Goal: Task Accomplishment & Management: Use online tool/utility

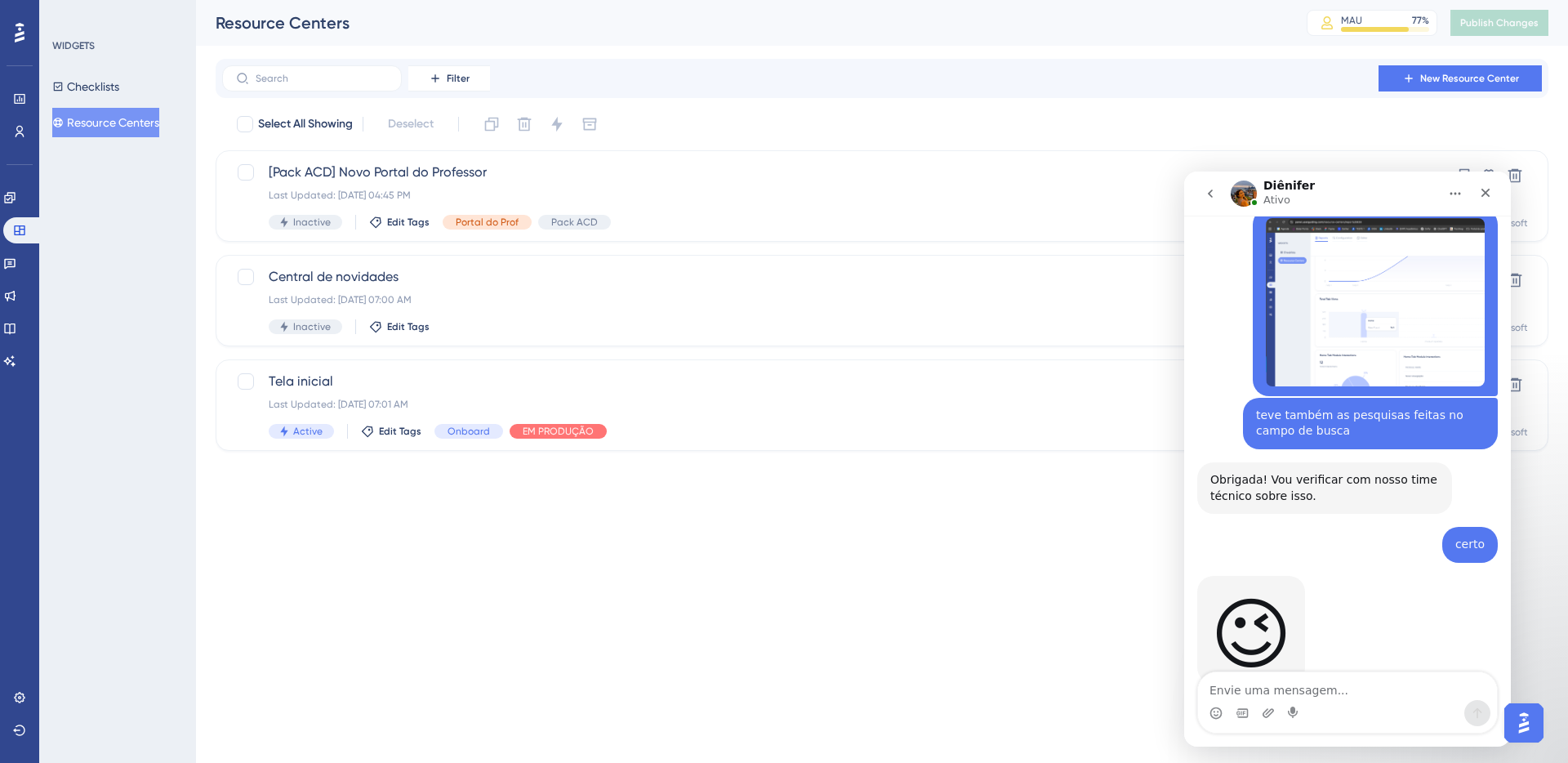
scroll to position [2636, 0]
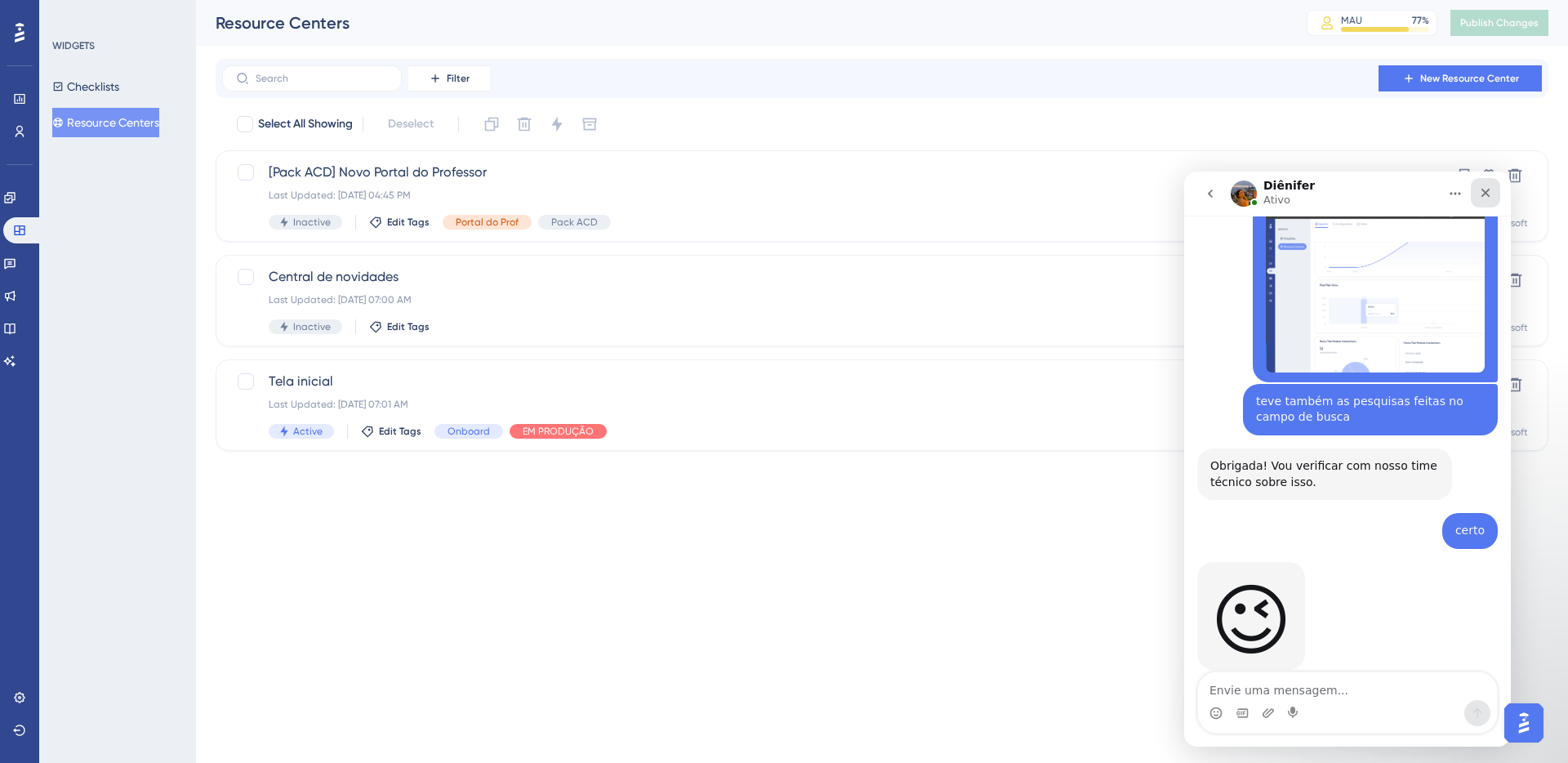
click at [1479, 190] on icon "Fechar" at bounding box center [1485, 193] width 13 height 13
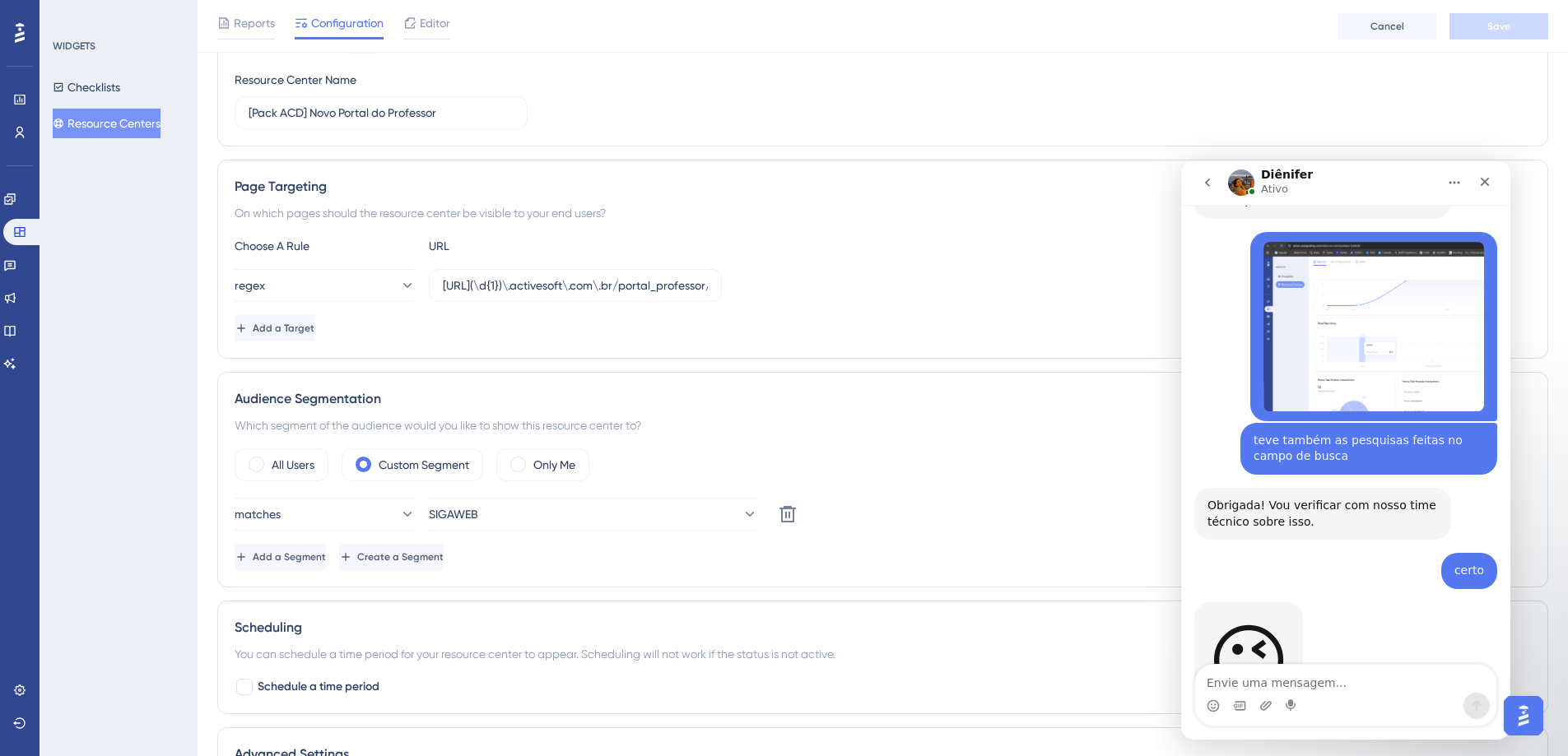
click at [1286, 675] on textarea "Envie uma mensagem..." at bounding box center [1346, 678] width 302 height 28
type textarea "a"
type textarea "deu certo ver com o time?"
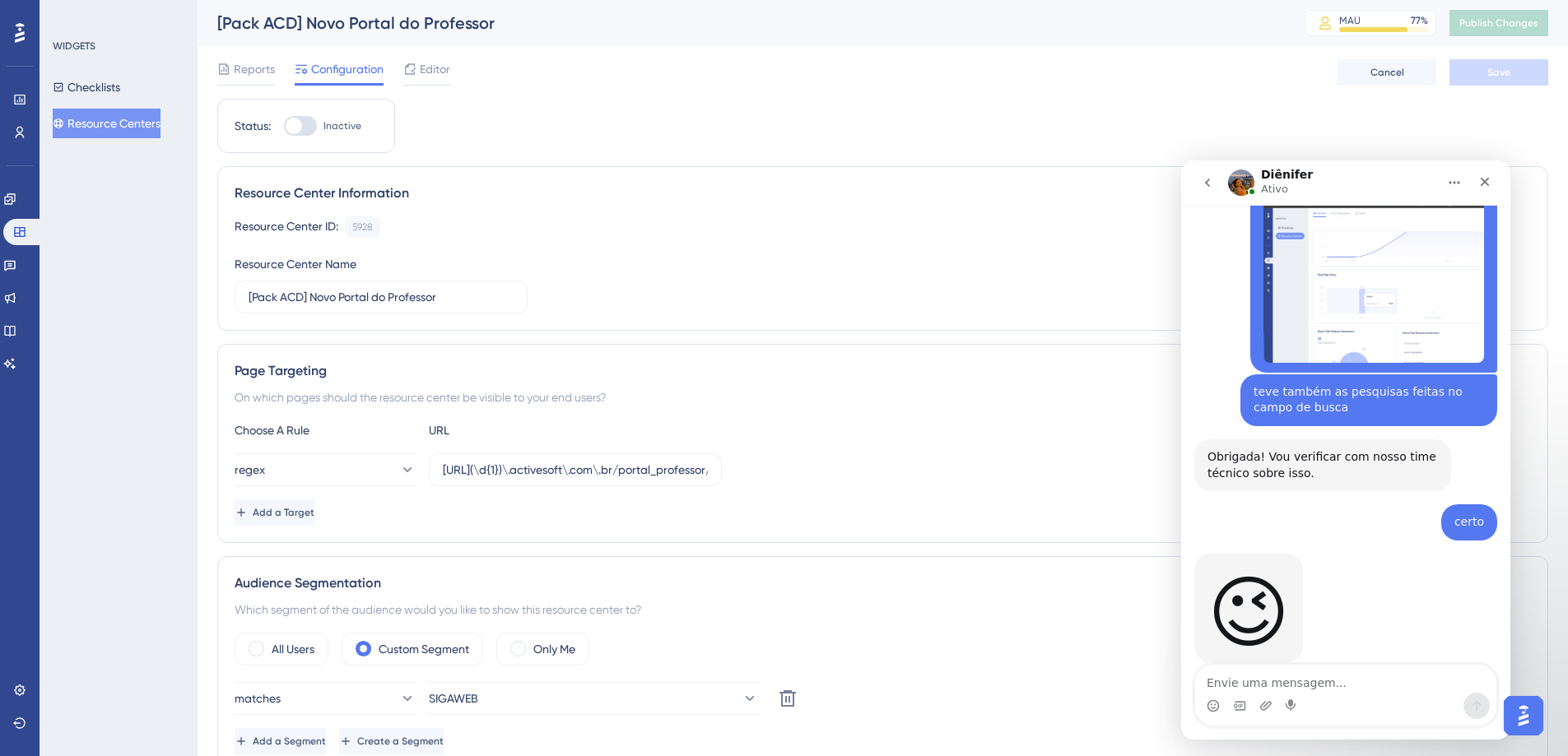
click at [113, 129] on button "Resource Centers" at bounding box center [106, 123] width 107 height 30
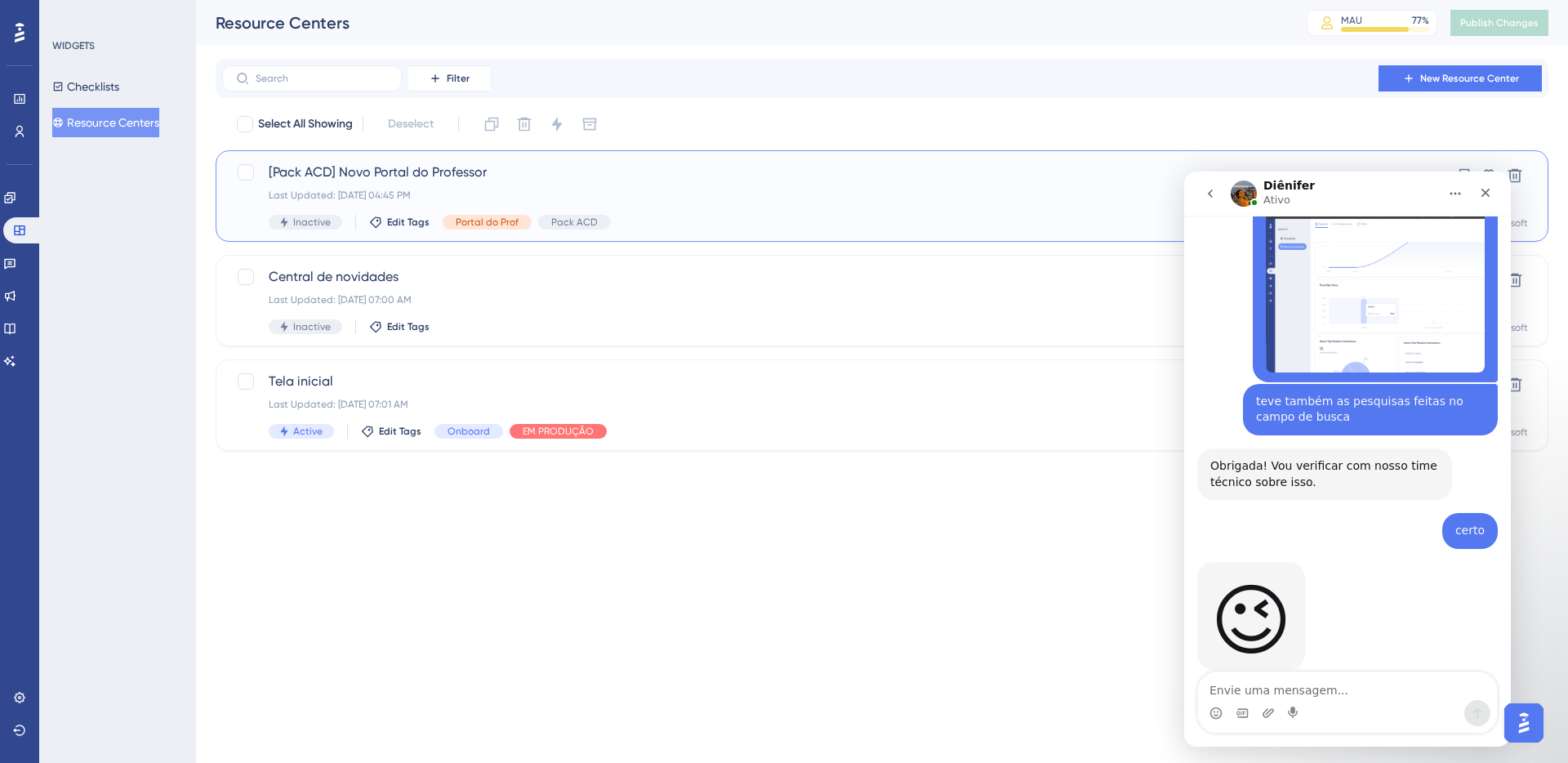
click at [419, 173] on span "[Pack ACD] Novo Portal do Professor" at bounding box center [817, 172] width 1096 height 20
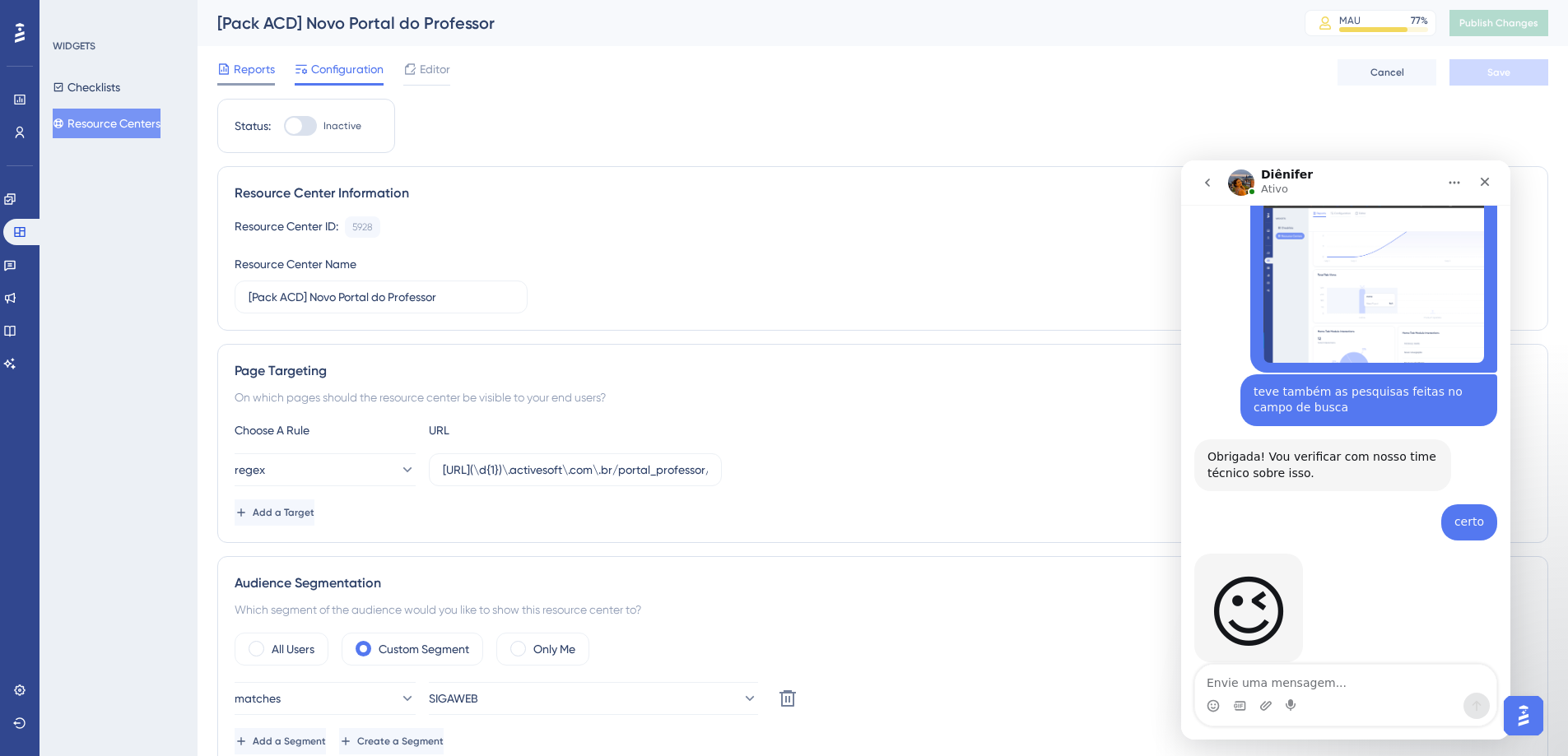
click at [240, 70] on span "Reports" at bounding box center [255, 69] width 42 height 20
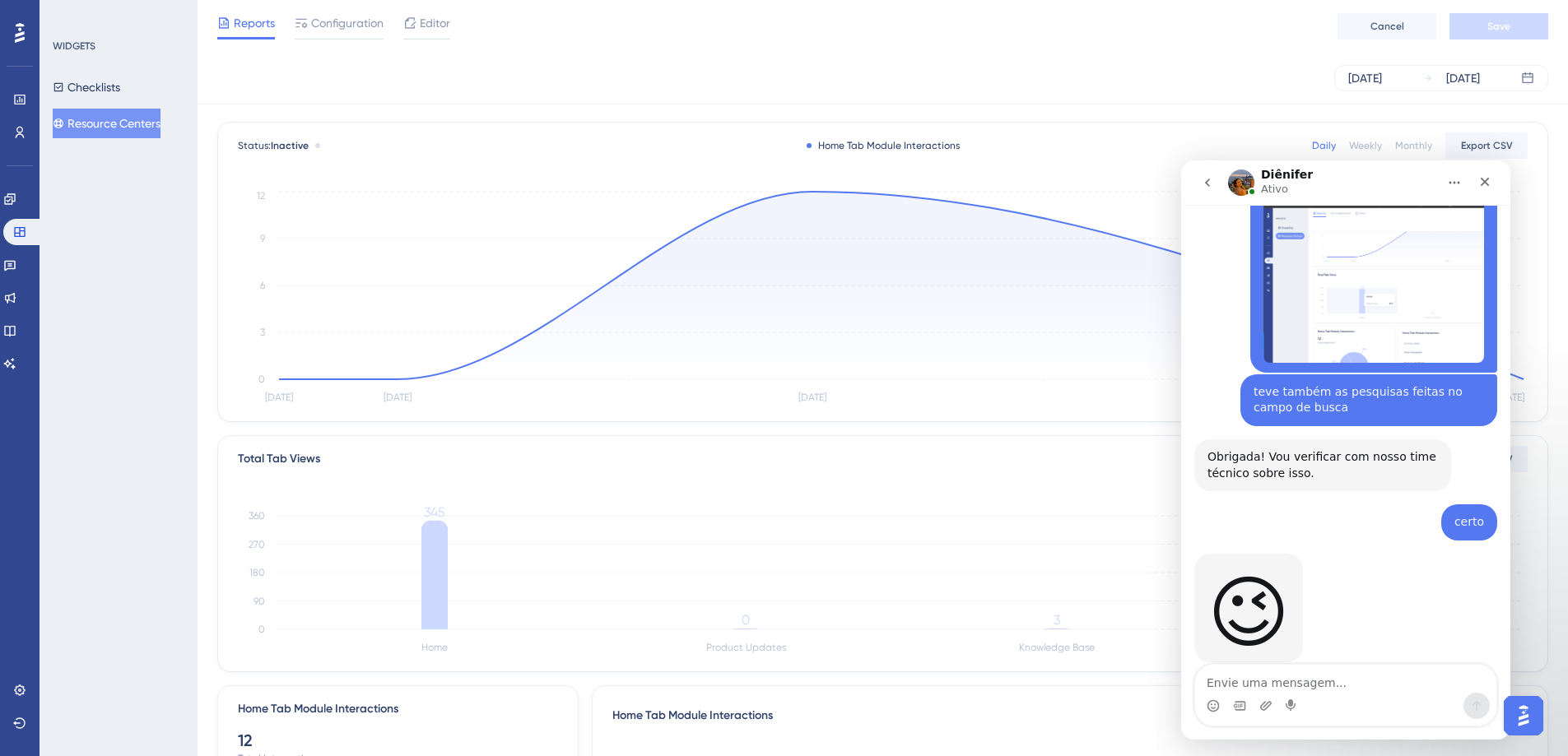
scroll to position [170, 0]
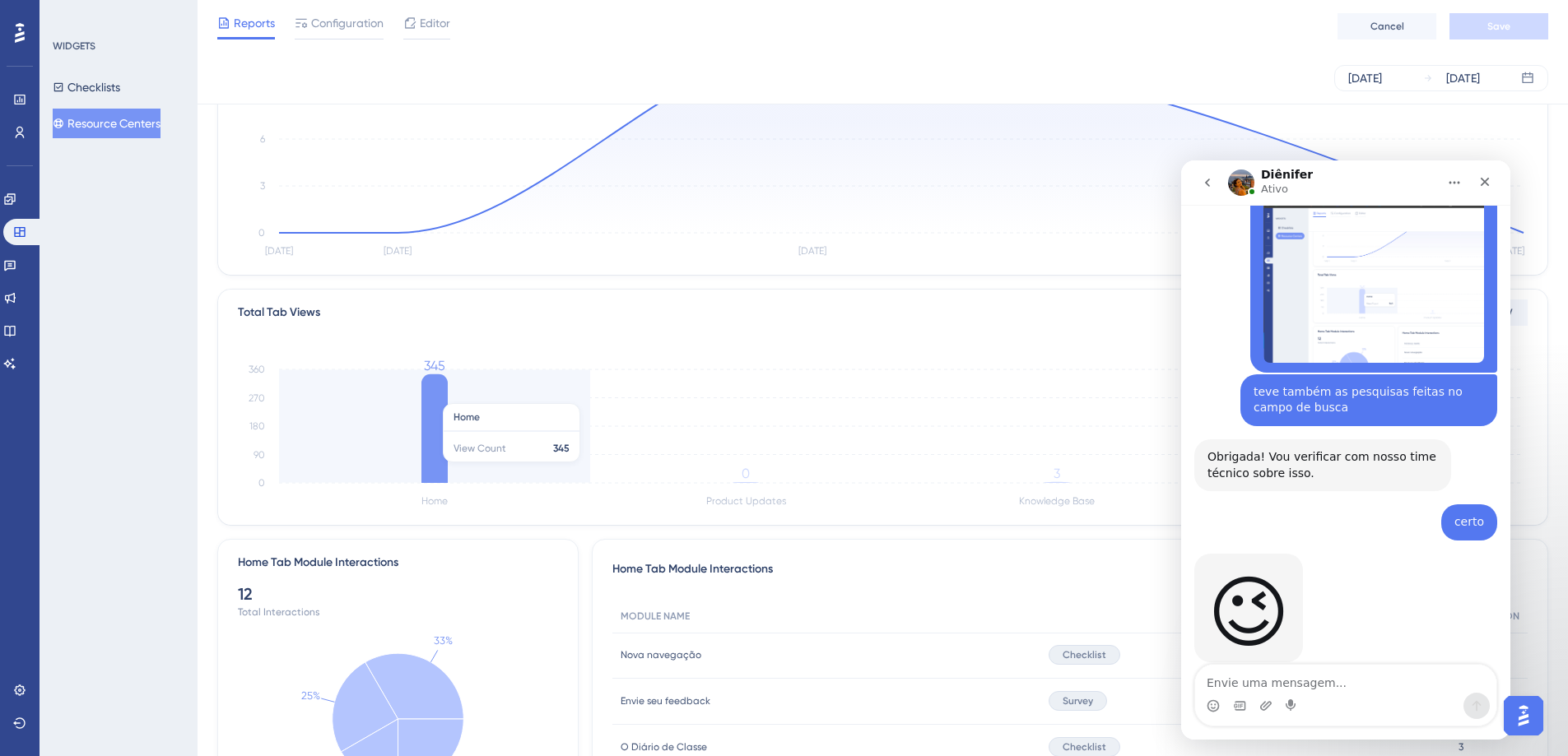
click at [430, 393] on icon at bounding box center [434, 429] width 26 height 108
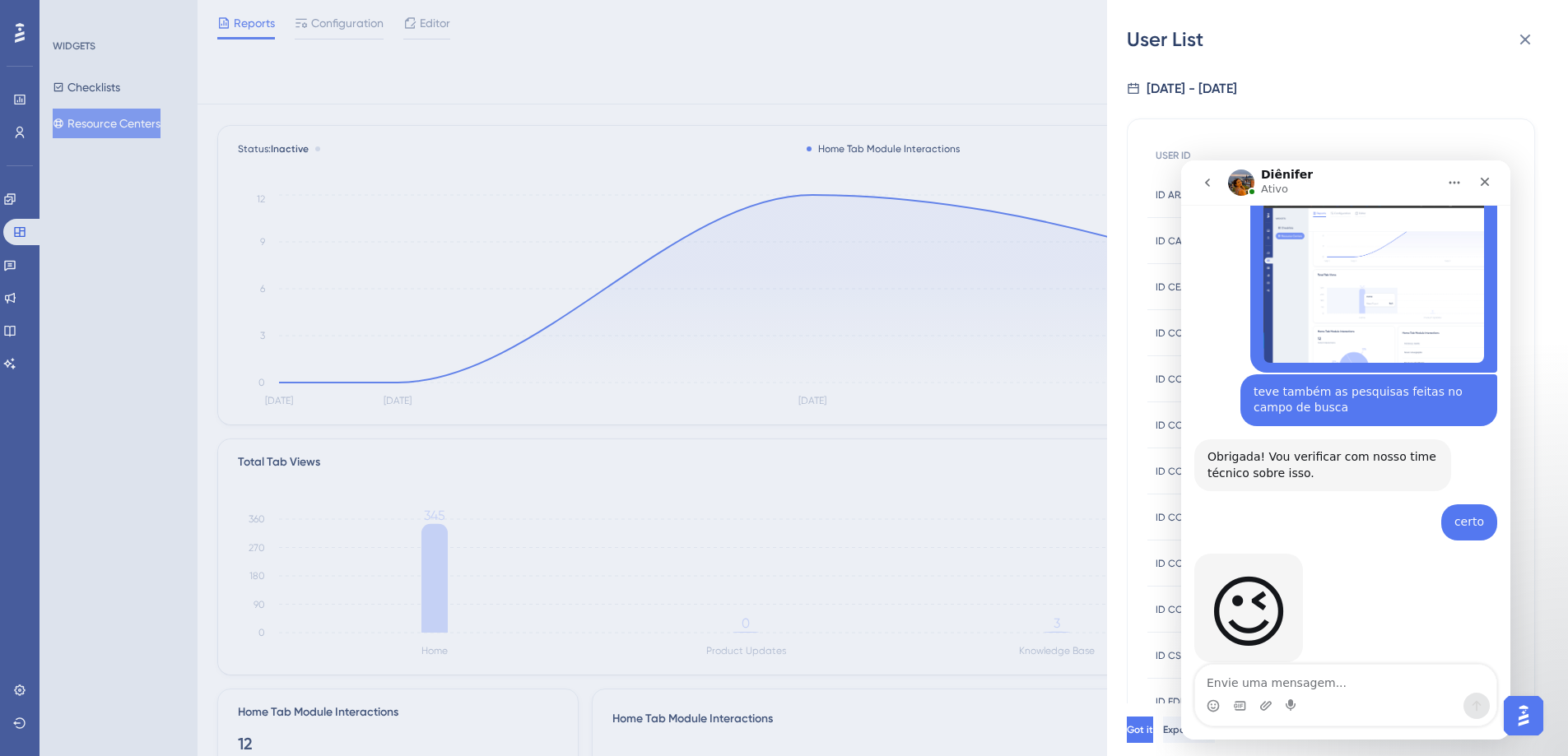
scroll to position [0, 0]
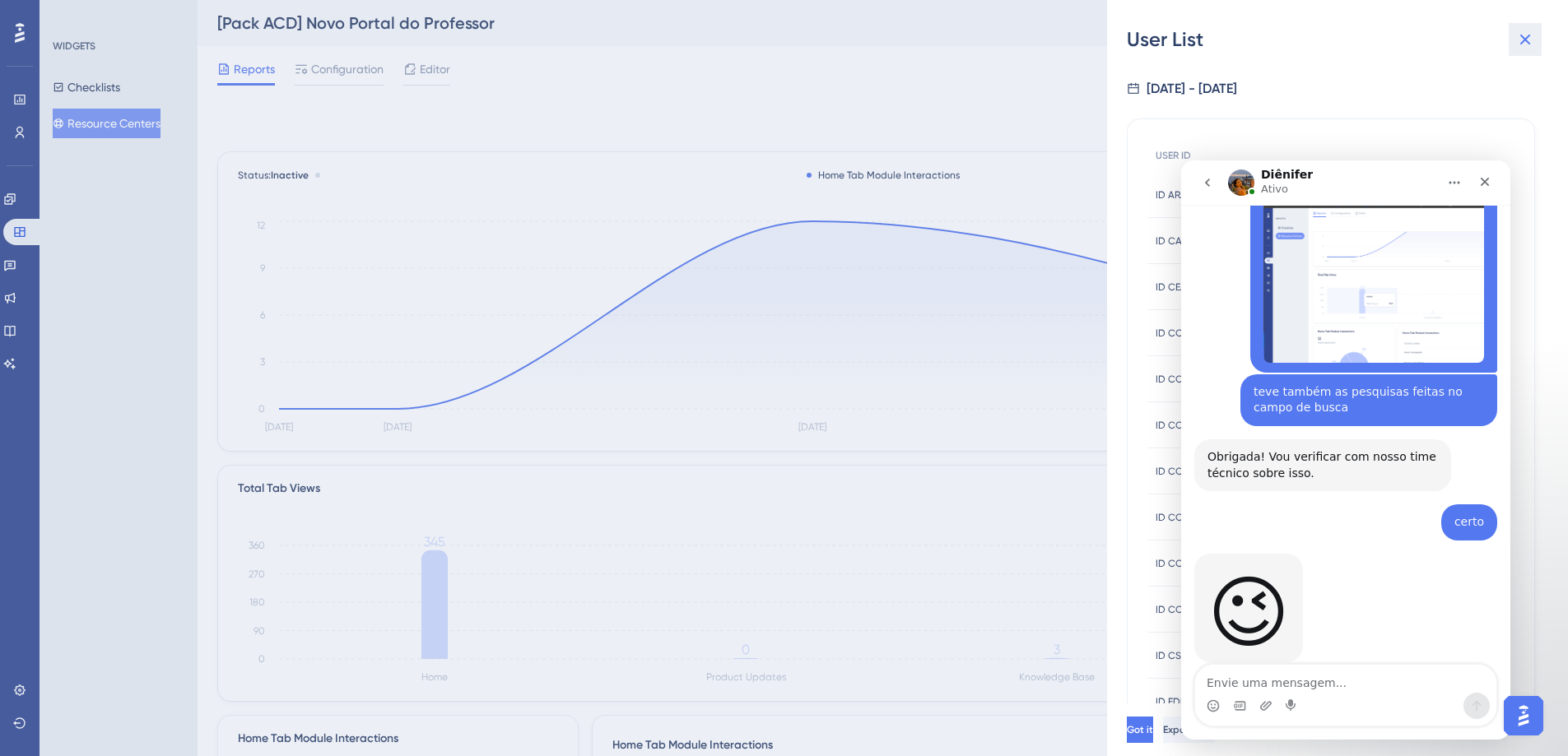
click at [1516, 39] on icon at bounding box center [1526, 40] width 20 height 20
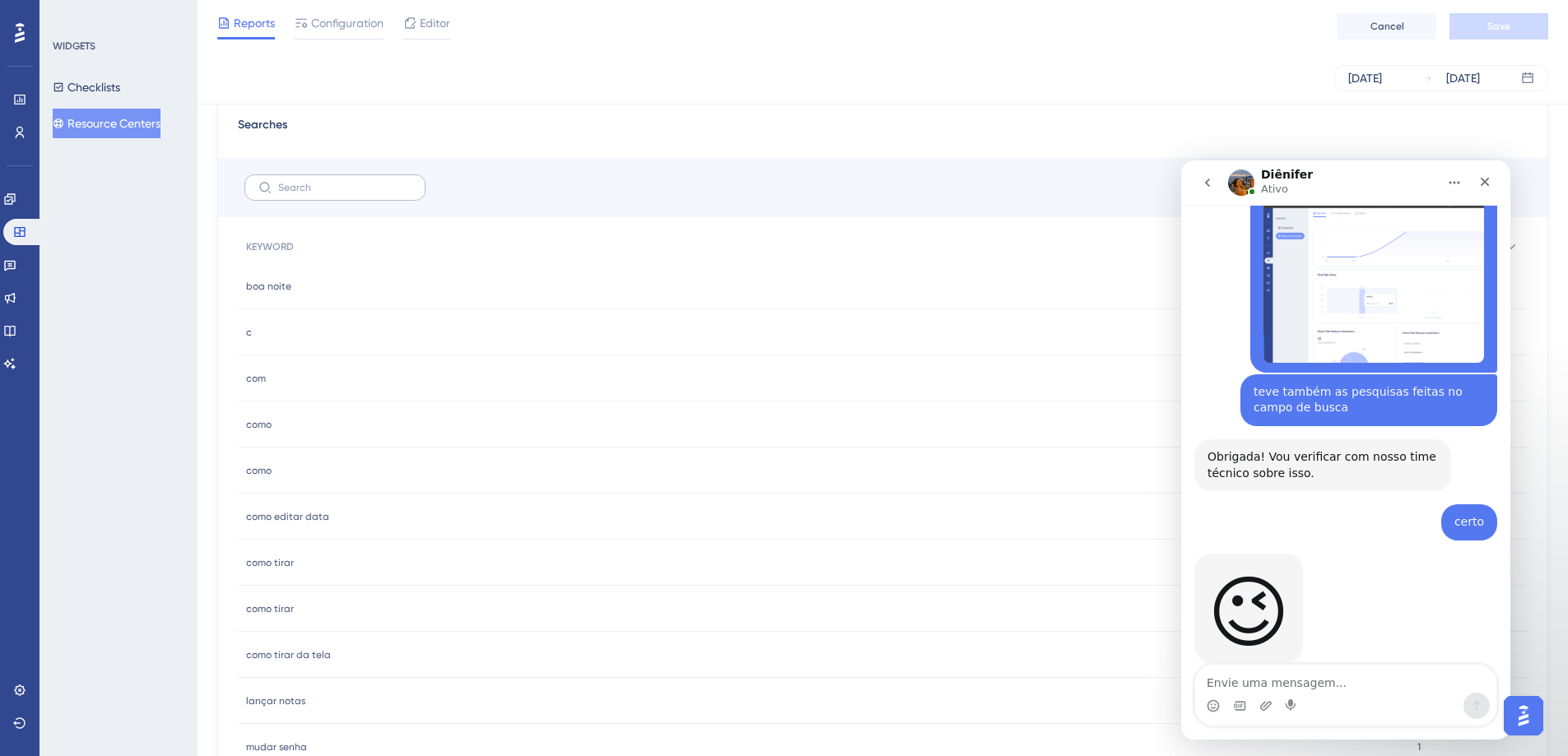
scroll to position [926, 0]
click at [312, 196] on label at bounding box center [335, 188] width 181 height 26
click at [312, 194] on input "text" at bounding box center [345, 188] width 134 height 12
drag, startPoint x: 249, startPoint y: 518, endPoint x: 340, endPoint y: 521, distance: 91.0
click at [340, 521] on div "como editar data como editar data" at bounding box center [824, 517] width 1172 height 46
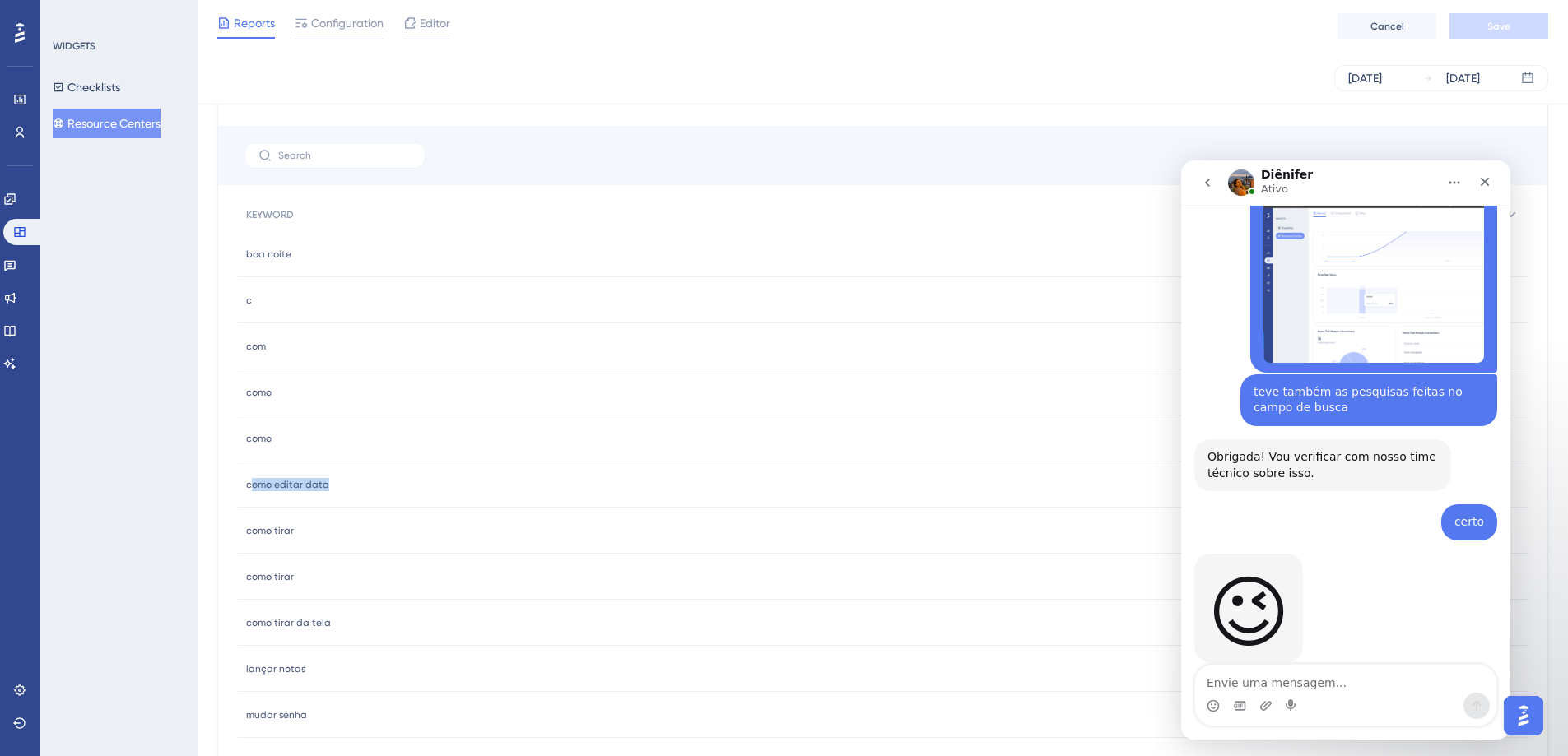
scroll to position [975, 0]
drag, startPoint x: 243, startPoint y: 521, endPoint x: 297, endPoint y: 519, distance: 54.0
click at [297, 519] on div "como tirar como tirar" at bounding box center [824, 512] width 1172 height 46
drag, startPoint x: 257, startPoint y: 566, endPoint x: 302, endPoint y: 566, distance: 45.0
click at [302, 566] on div "como tirar como tirar" at bounding box center [824, 559] width 1172 height 46
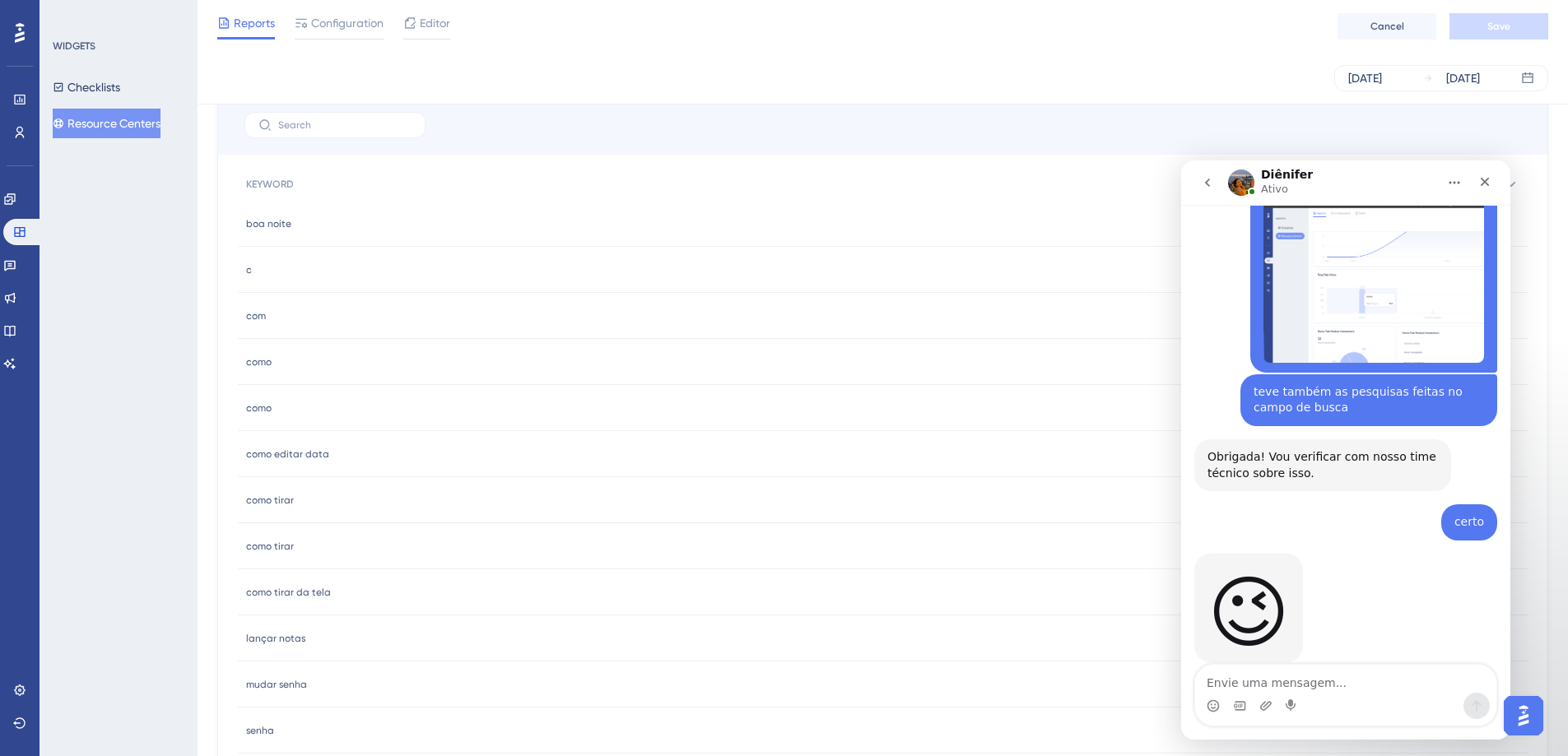
scroll to position [1029, 0]
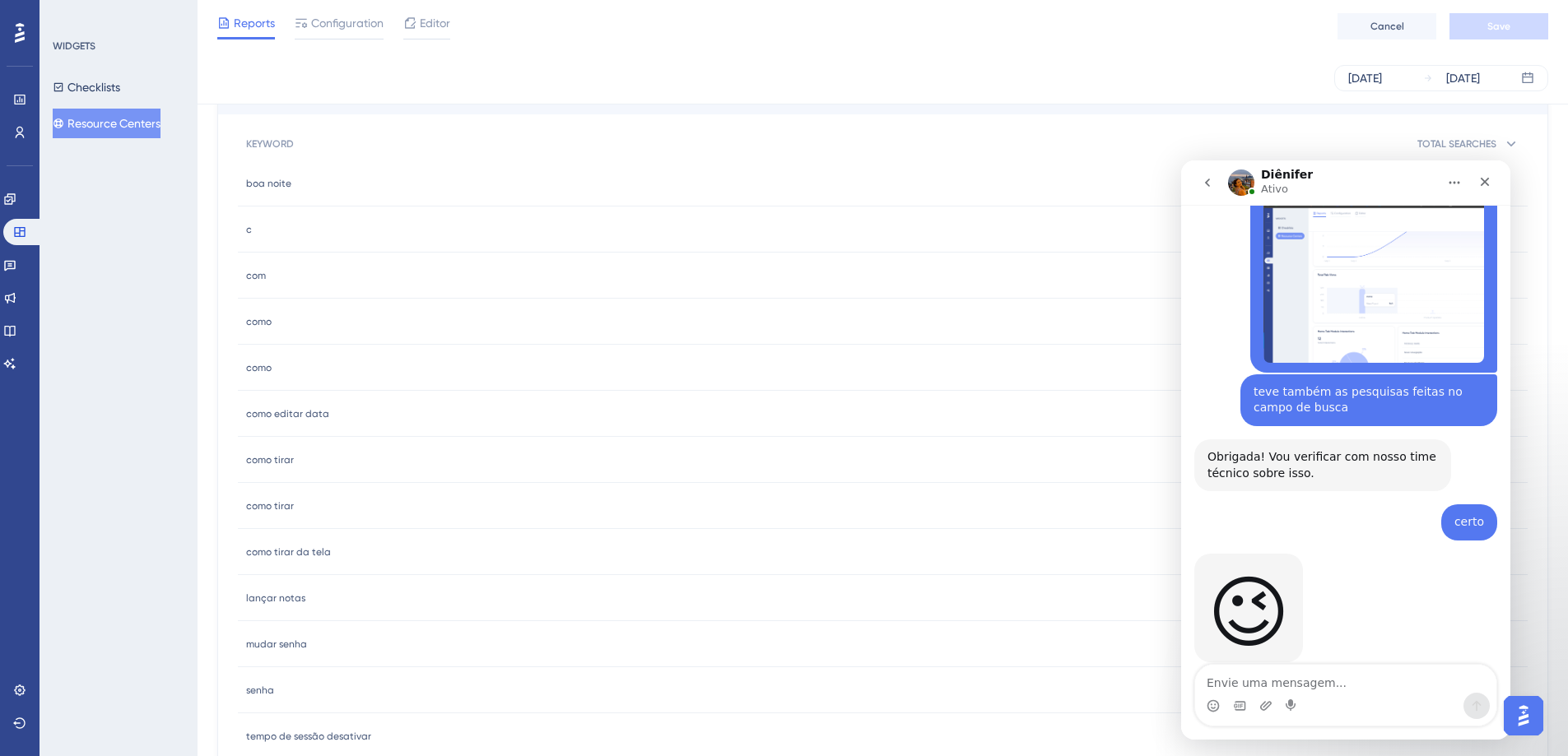
drag, startPoint x: 235, startPoint y: 610, endPoint x: 313, endPoint y: 602, distance: 78.4
click at [313, 602] on div "Searches KEYWORD TOTAL SEARCHES boa noite boa noite 1 1 c c 1 1 com com 1 1 com…" at bounding box center [883, 395] width 1331 height 807
drag, startPoint x: 248, startPoint y: 647, endPoint x: 274, endPoint y: 647, distance: 26.0
click at [274, 647] on span "mudar senha" at bounding box center [276, 644] width 60 height 14
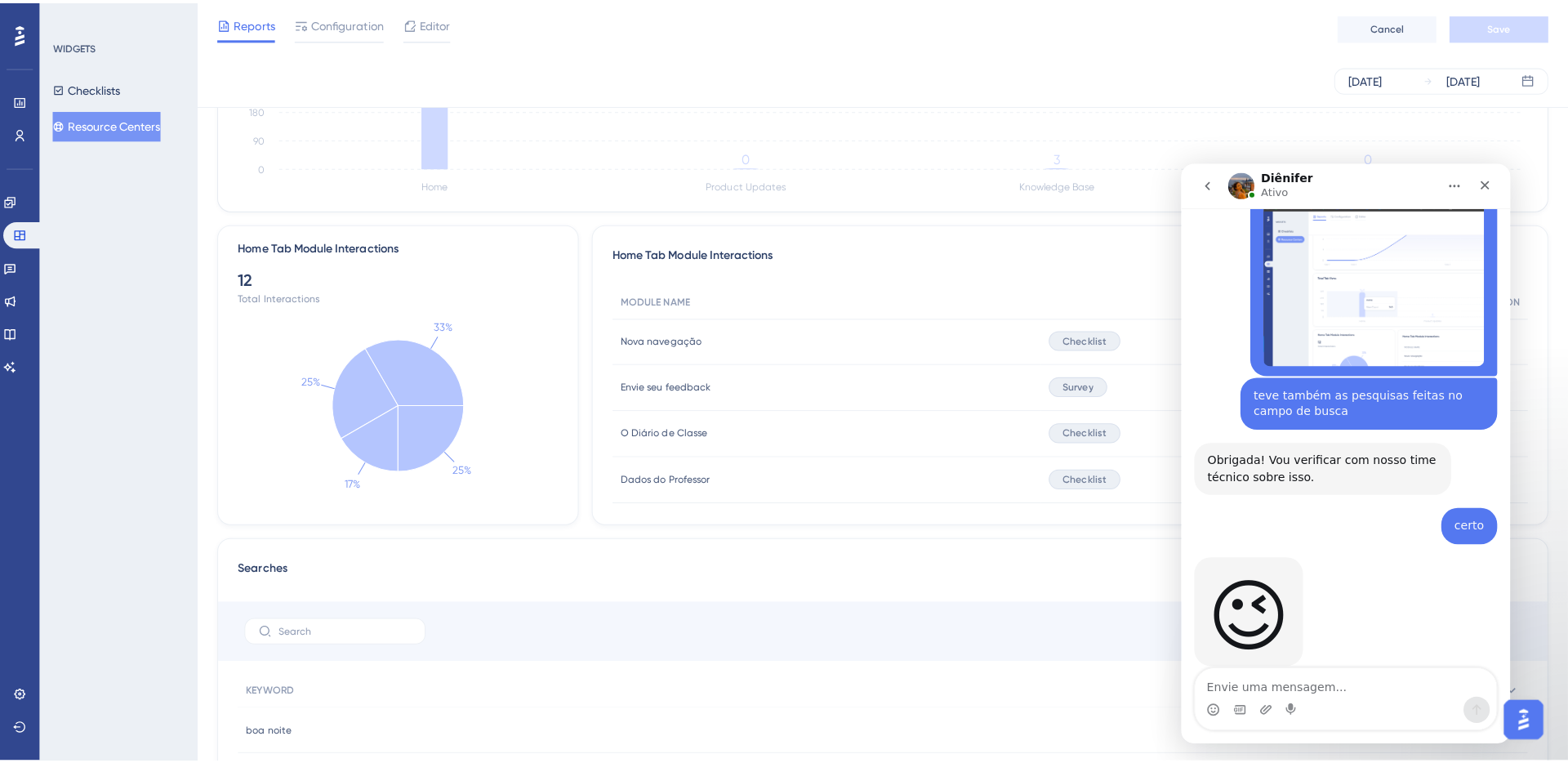
scroll to position [0, 0]
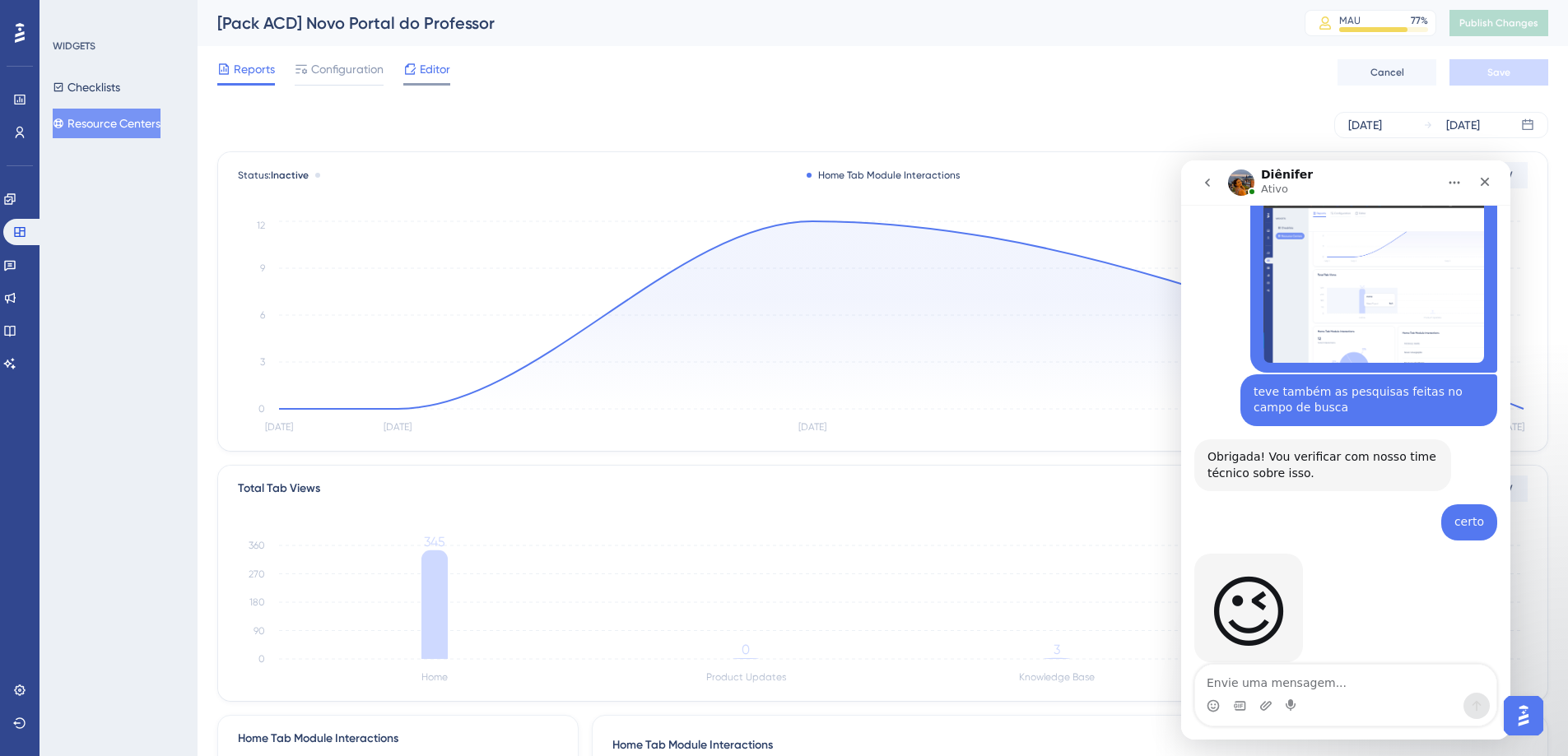
click at [426, 75] on span "Editor" at bounding box center [435, 69] width 31 height 20
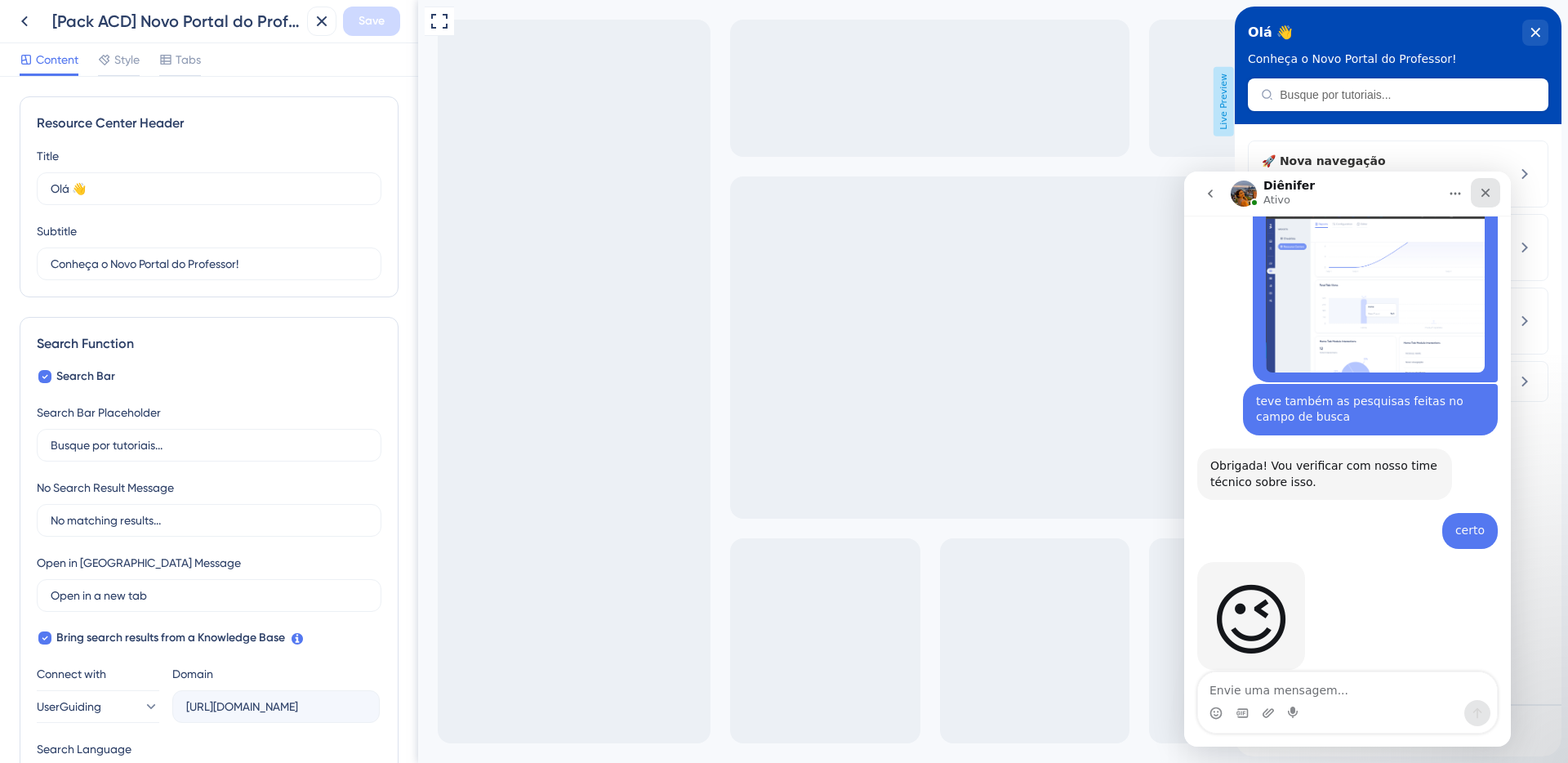
click at [1480, 194] on icon "Fechar" at bounding box center [1485, 193] width 13 height 13
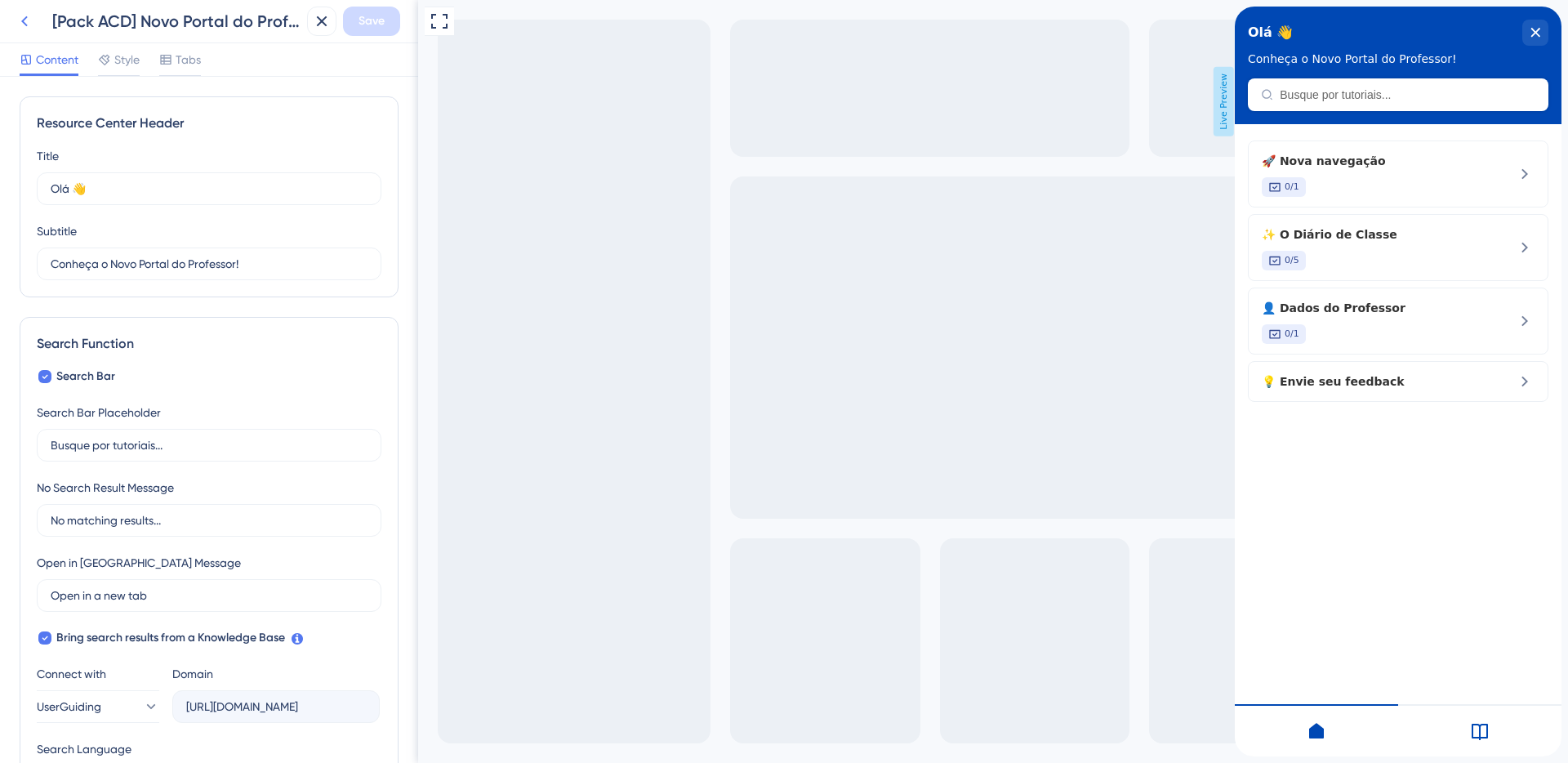
click at [23, 25] on icon at bounding box center [24, 21] width 20 height 20
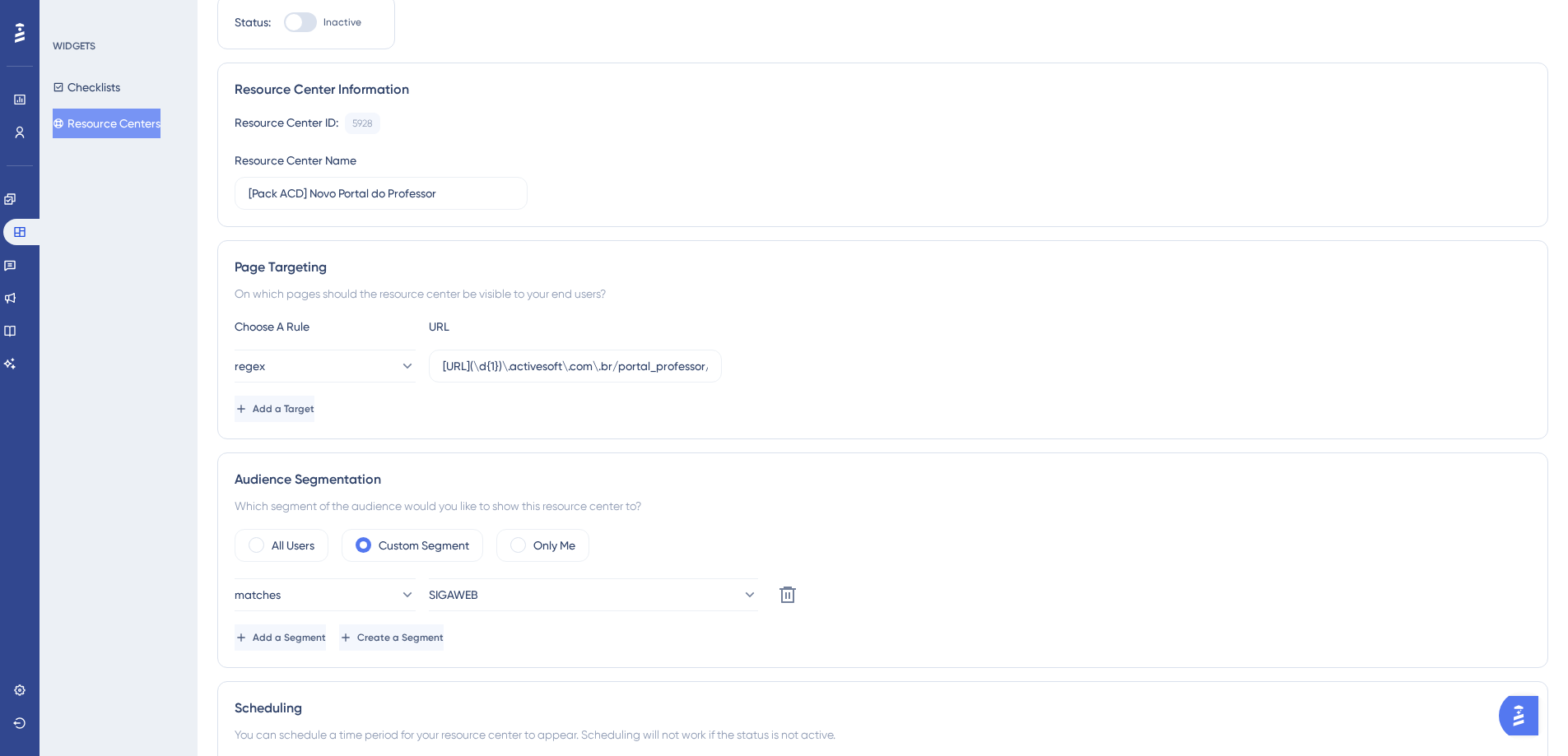
scroll to position [244, 0]
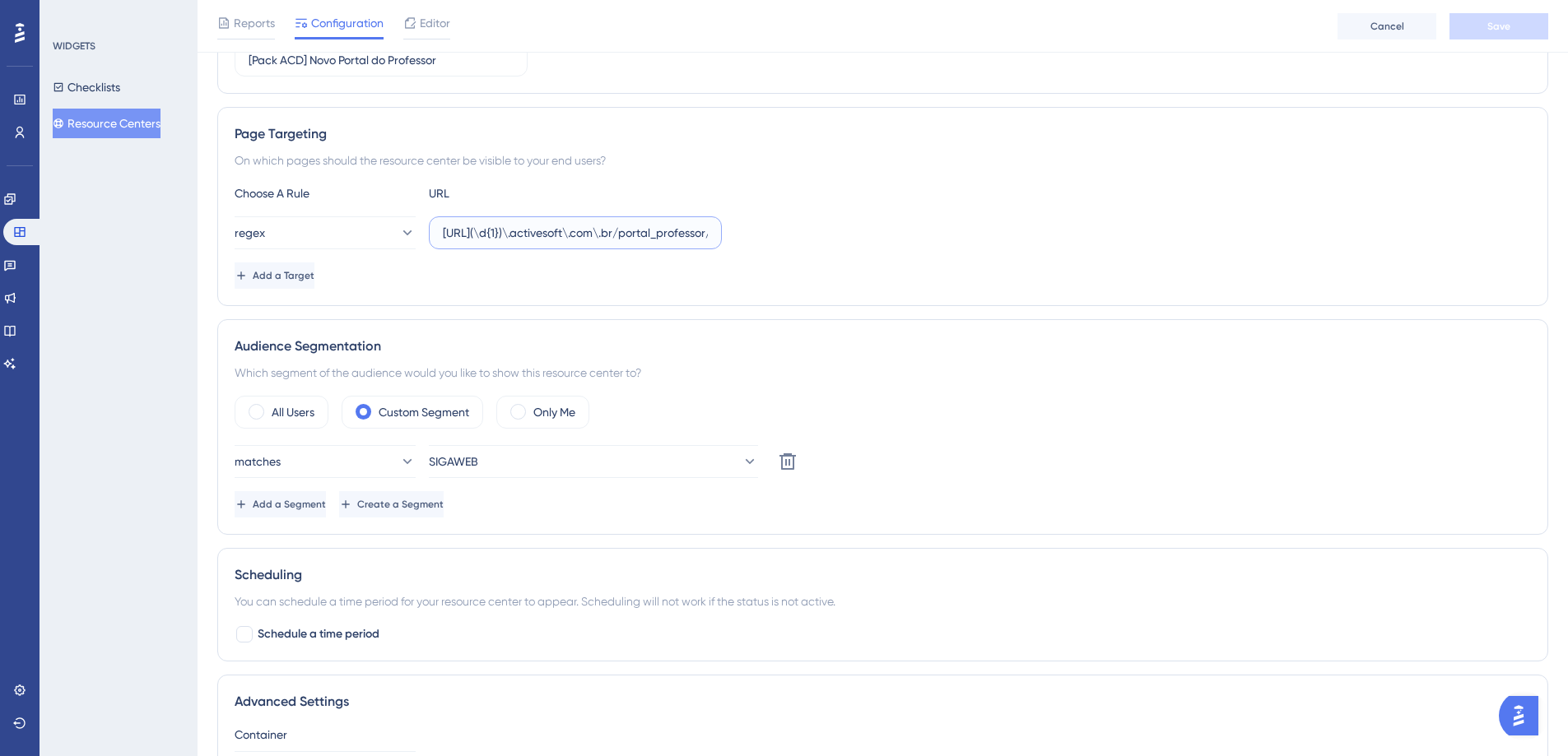
drag, startPoint x: 487, startPoint y: 235, endPoint x: 548, endPoint y: 230, distance: 61.2
click at [548, 230] on input "[URL](\d{1})\.activesoft\.com\.br/portal_professor/" at bounding box center [576, 233] width 265 height 18
click at [694, 235] on input "[URL](\d{1})\.activesoft\.com\.br/portal_professor/" at bounding box center [576, 233] width 265 height 18
click at [654, 235] on input "[URL](\d{1})\.activesoft\.com\.br/portal_professor/" at bounding box center [576, 233] width 265 height 18
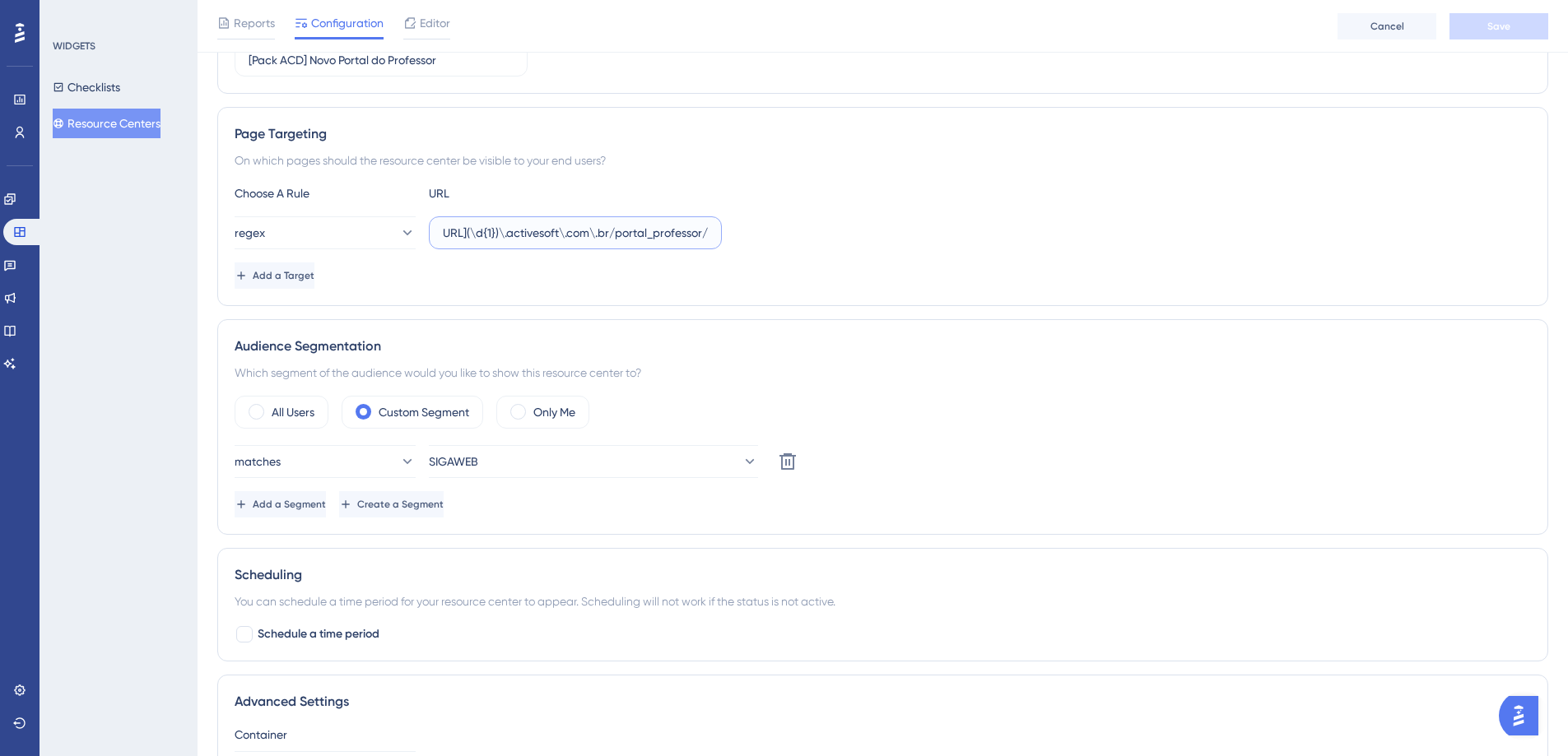
click at [681, 234] on input "[URL](\d{1})\.activesoft\.com\.br/portal_professor/" at bounding box center [576, 233] width 265 height 18
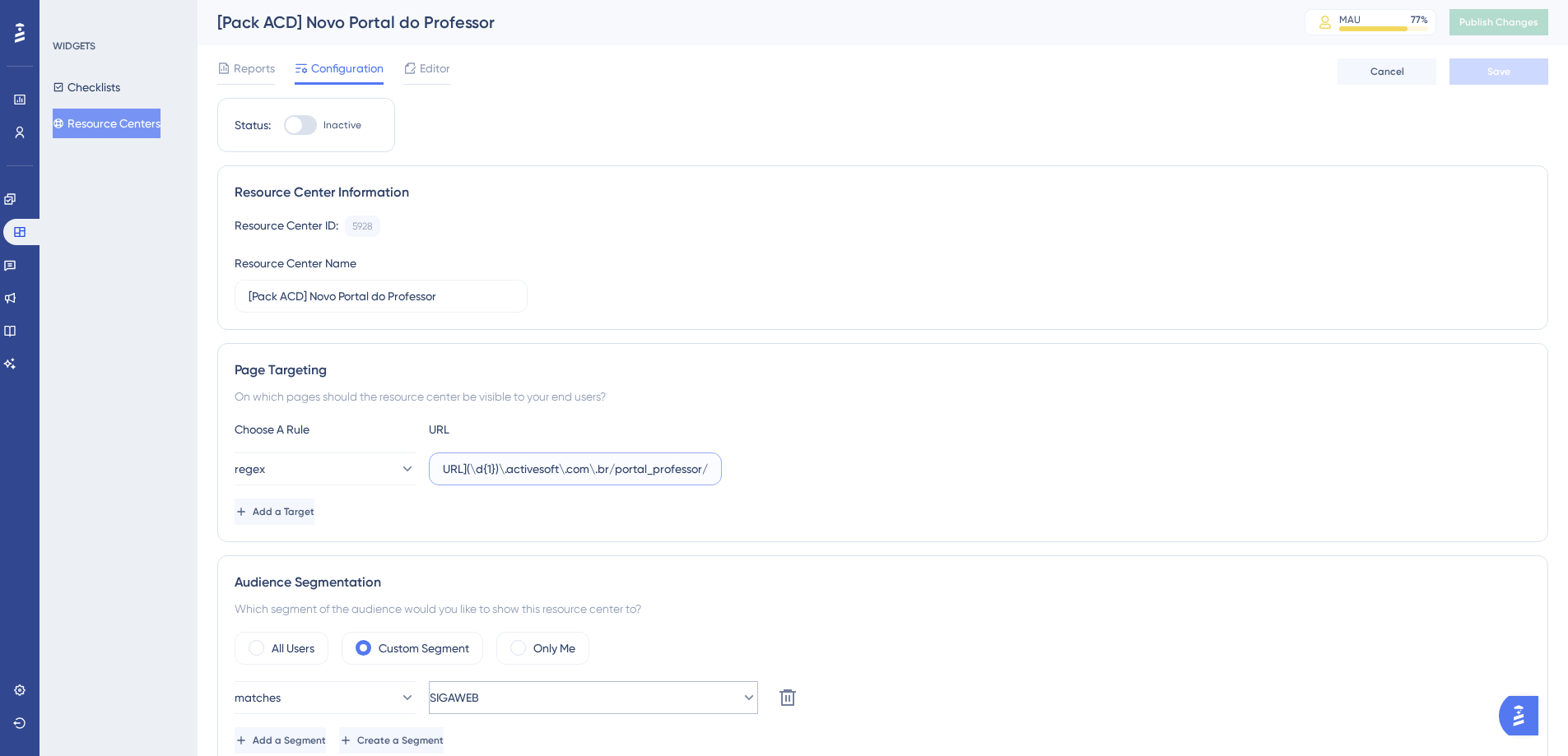
scroll to position [0, 0]
click at [437, 72] on span "Editor" at bounding box center [435, 69] width 31 height 20
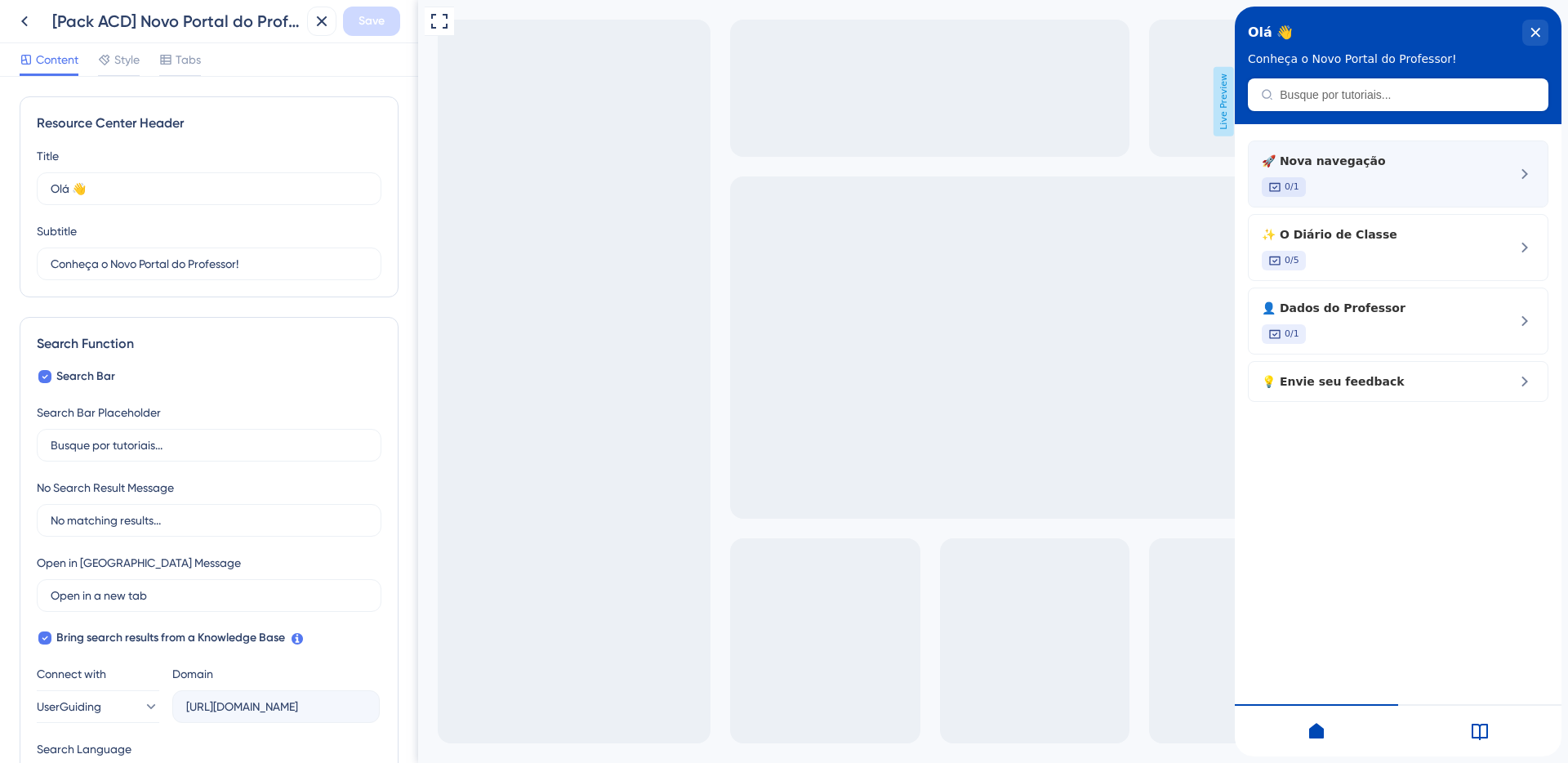
click at [1427, 182] on div "0/1" at bounding box center [1370, 187] width 218 height 20
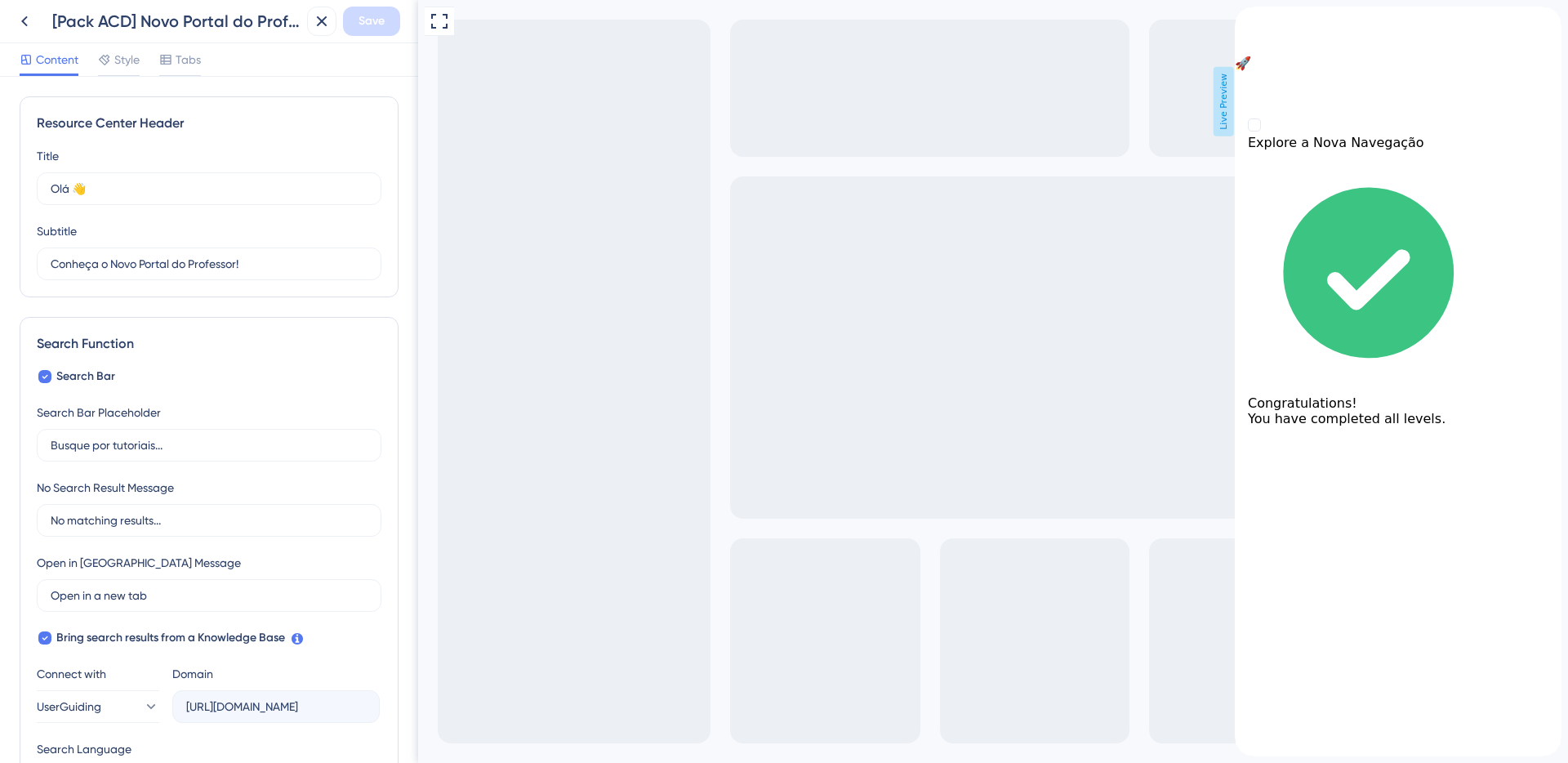
click at [1247, 20] on icon "back to header" at bounding box center [1241, 13] width 13 height 13
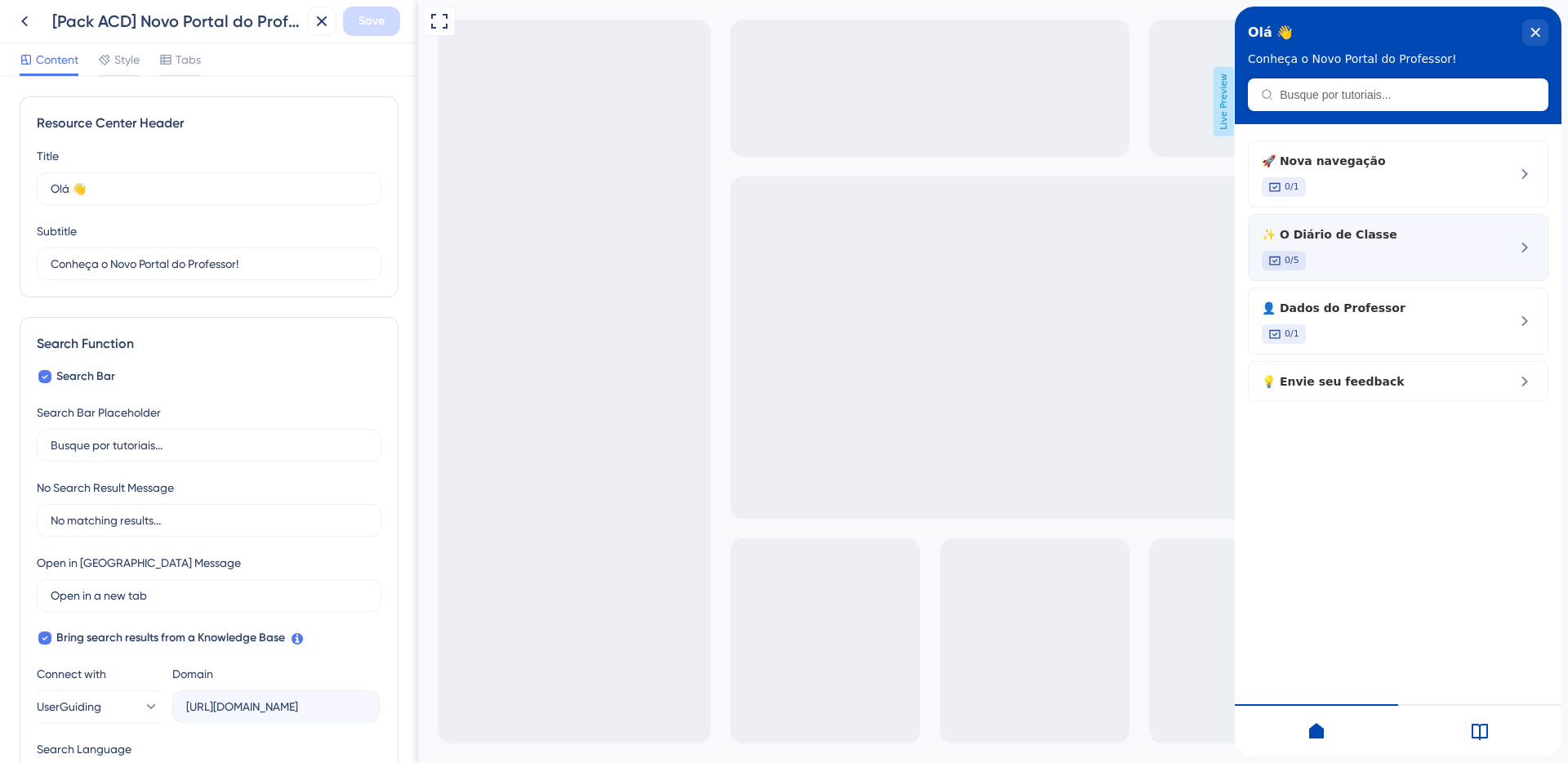
click at [1393, 241] on span "✨ O Diário de Classe" at bounding box center [1370, 235] width 218 height 20
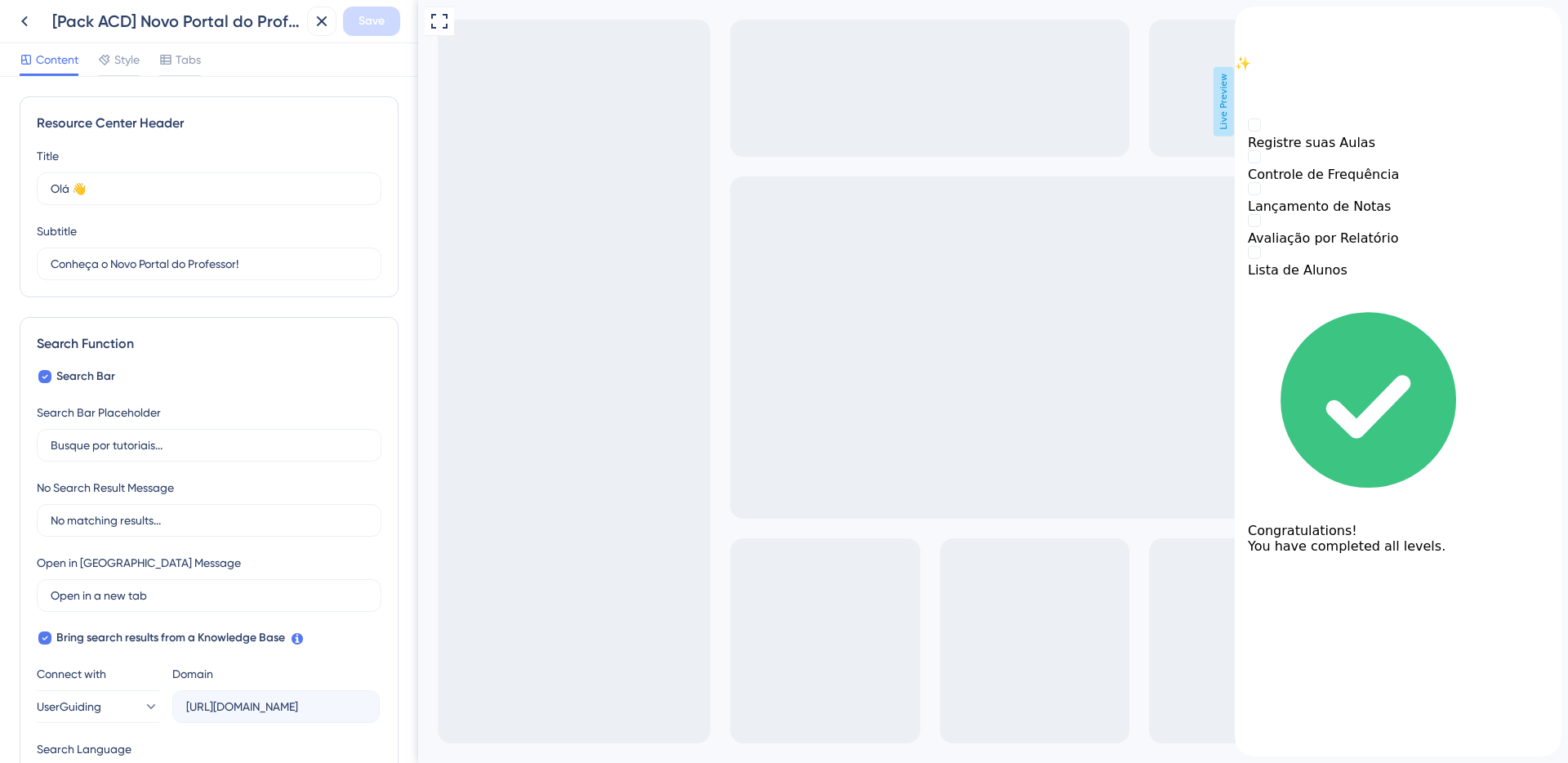
click at [1247, 20] on icon "back to header" at bounding box center [1241, 13] width 12 height 13
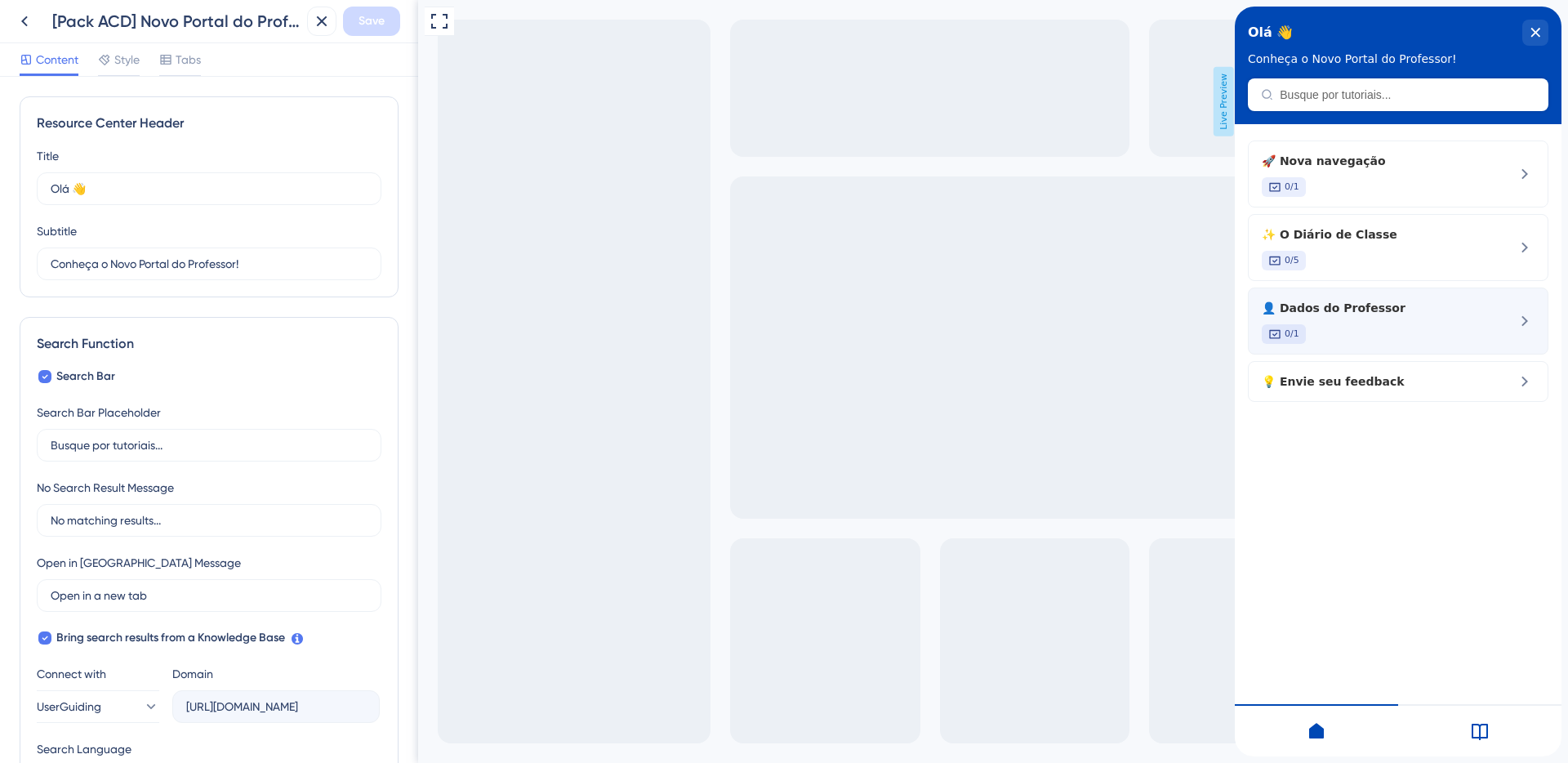
click at [1362, 320] on div "👤 Dados do Professor 0/1" at bounding box center [1370, 321] width 218 height 46
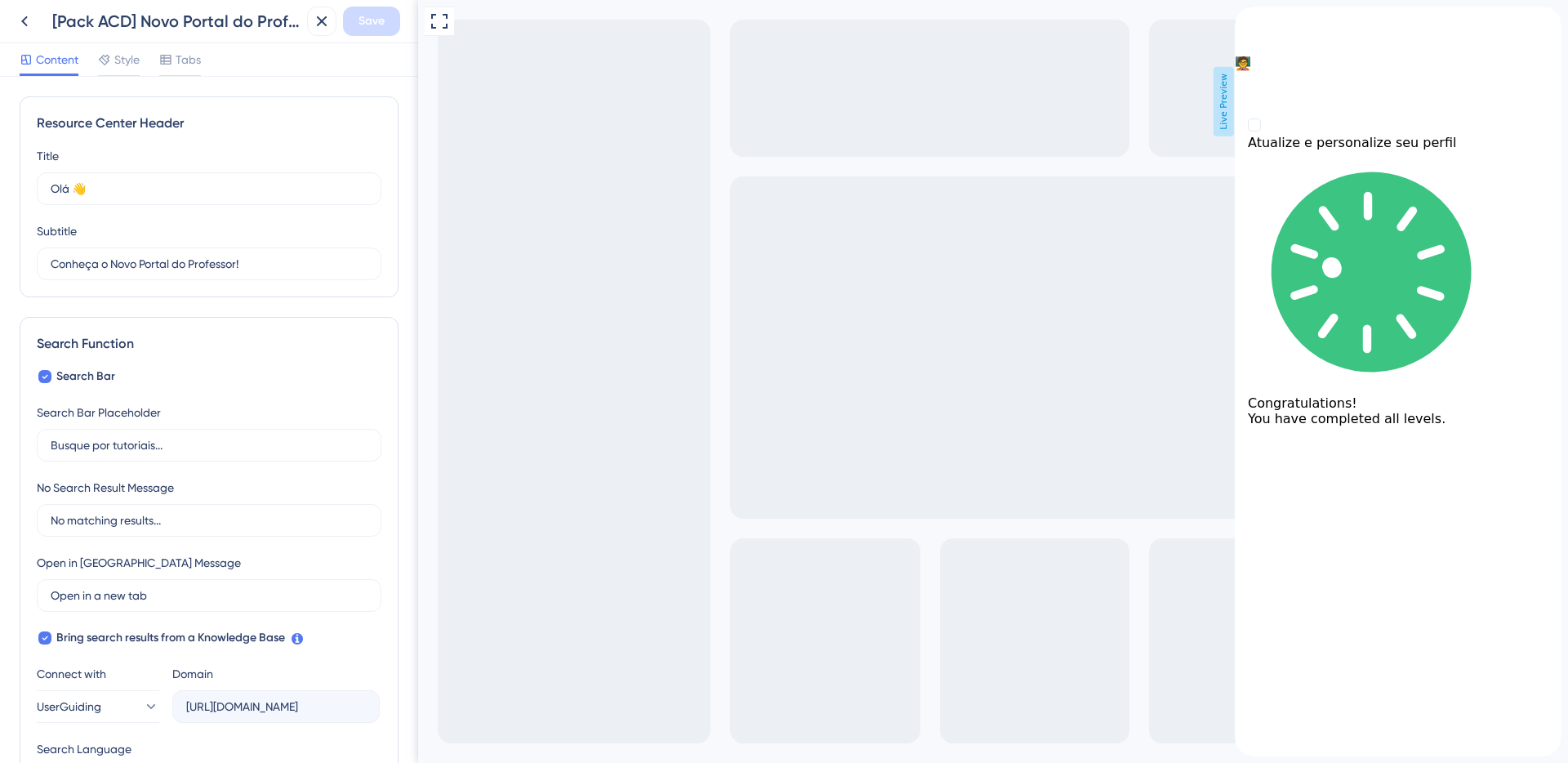
click at [1268, 23] on div "back to header" at bounding box center [1398, 14] width 327 height 16
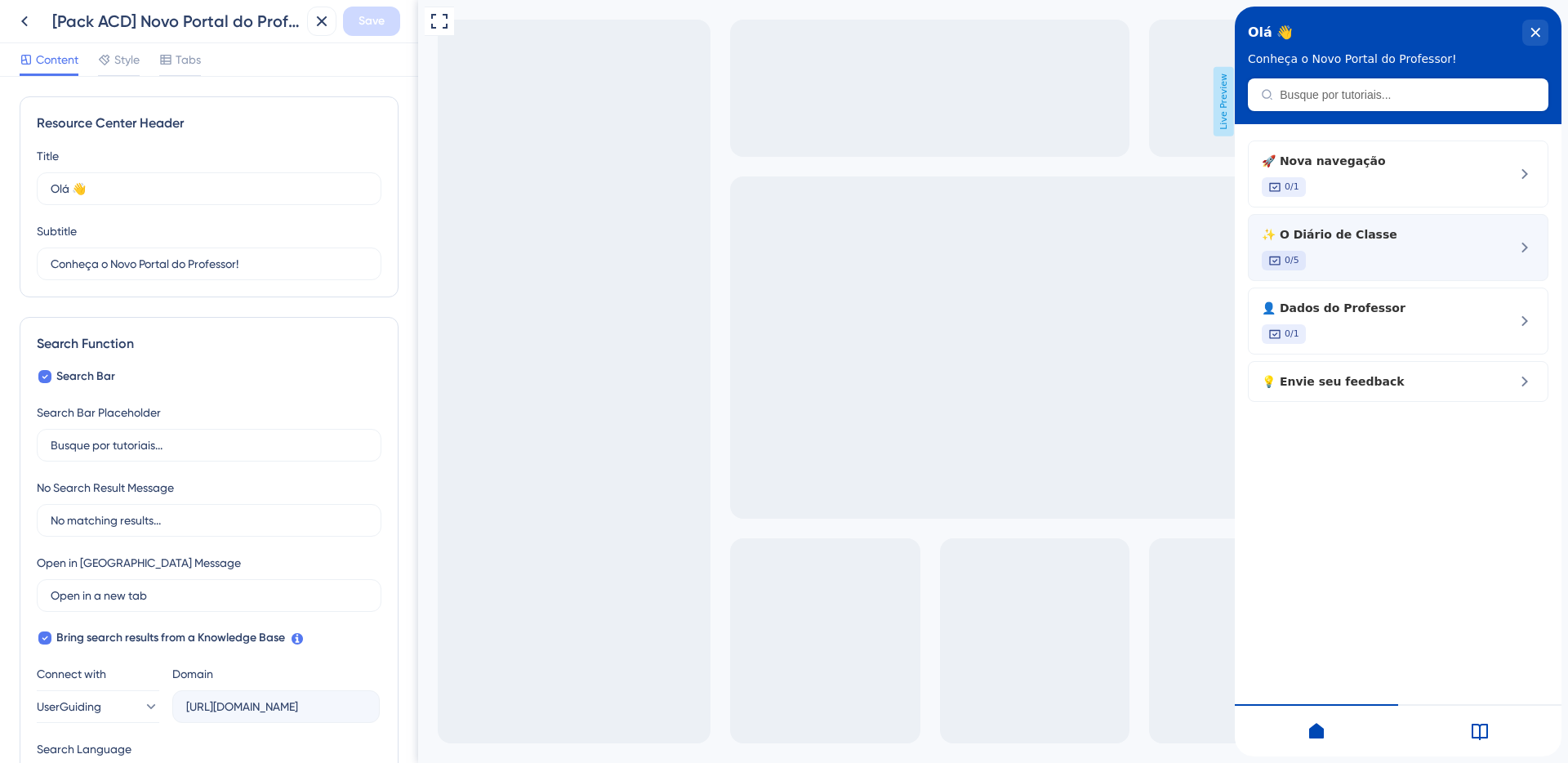
click at [1349, 238] on span "✨ O Diário de Classe" at bounding box center [1370, 235] width 218 height 20
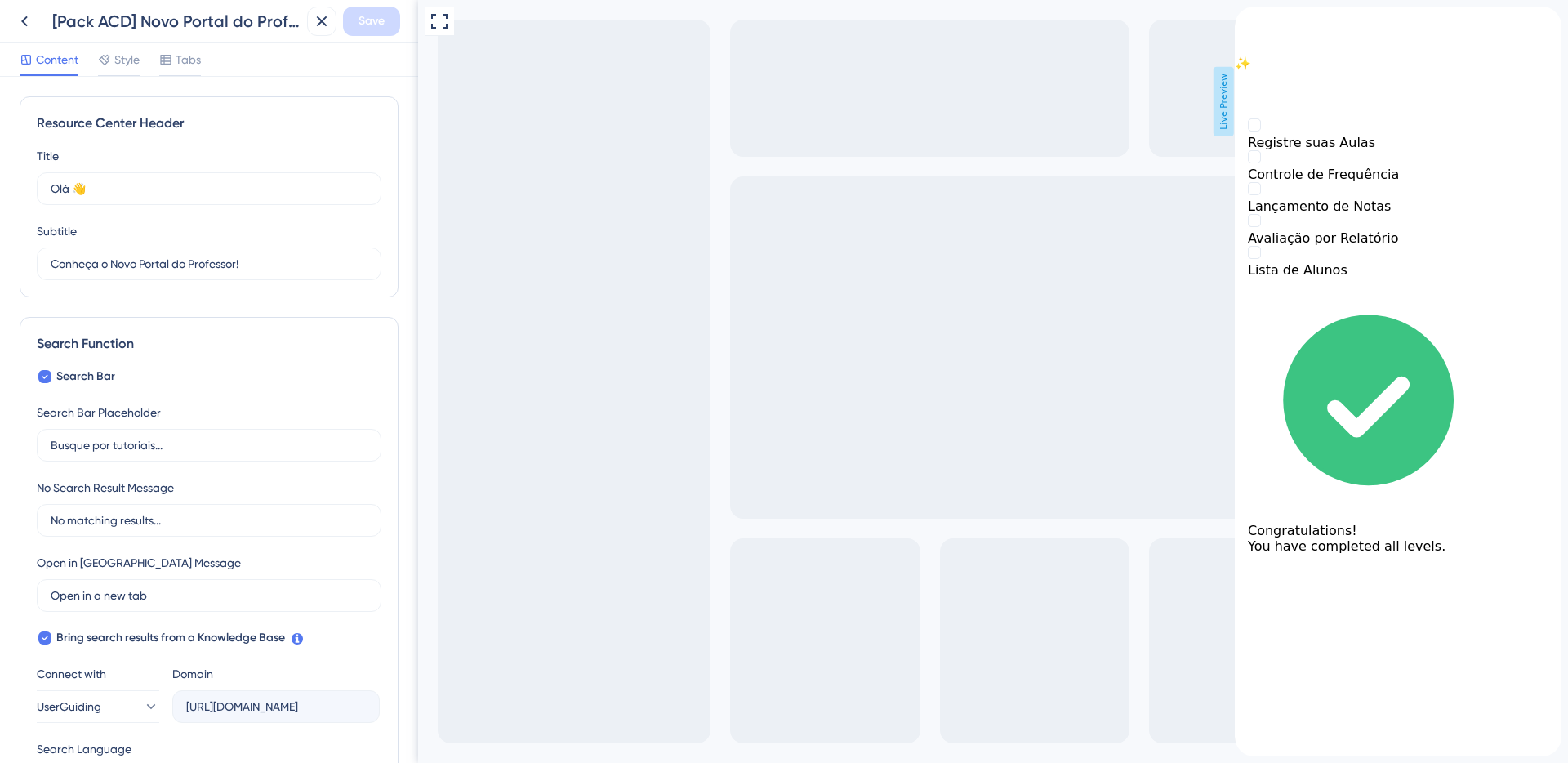
click at [1274, 38] on div "Resource Center Header" at bounding box center [1398, 27] width 327 height 42
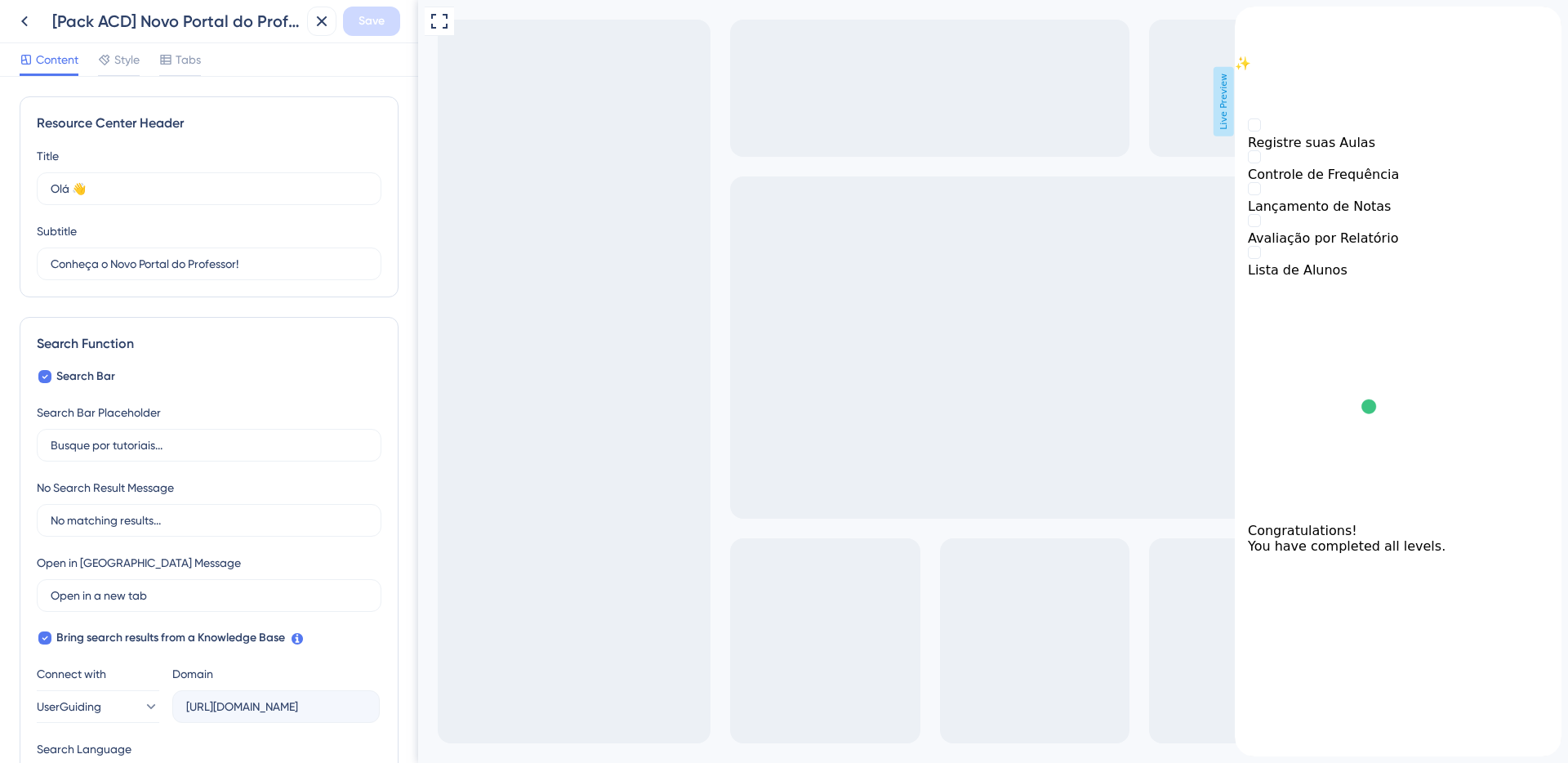
click at [1269, 23] on div "back to header" at bounding box center [1398, 14] width 327 height 16
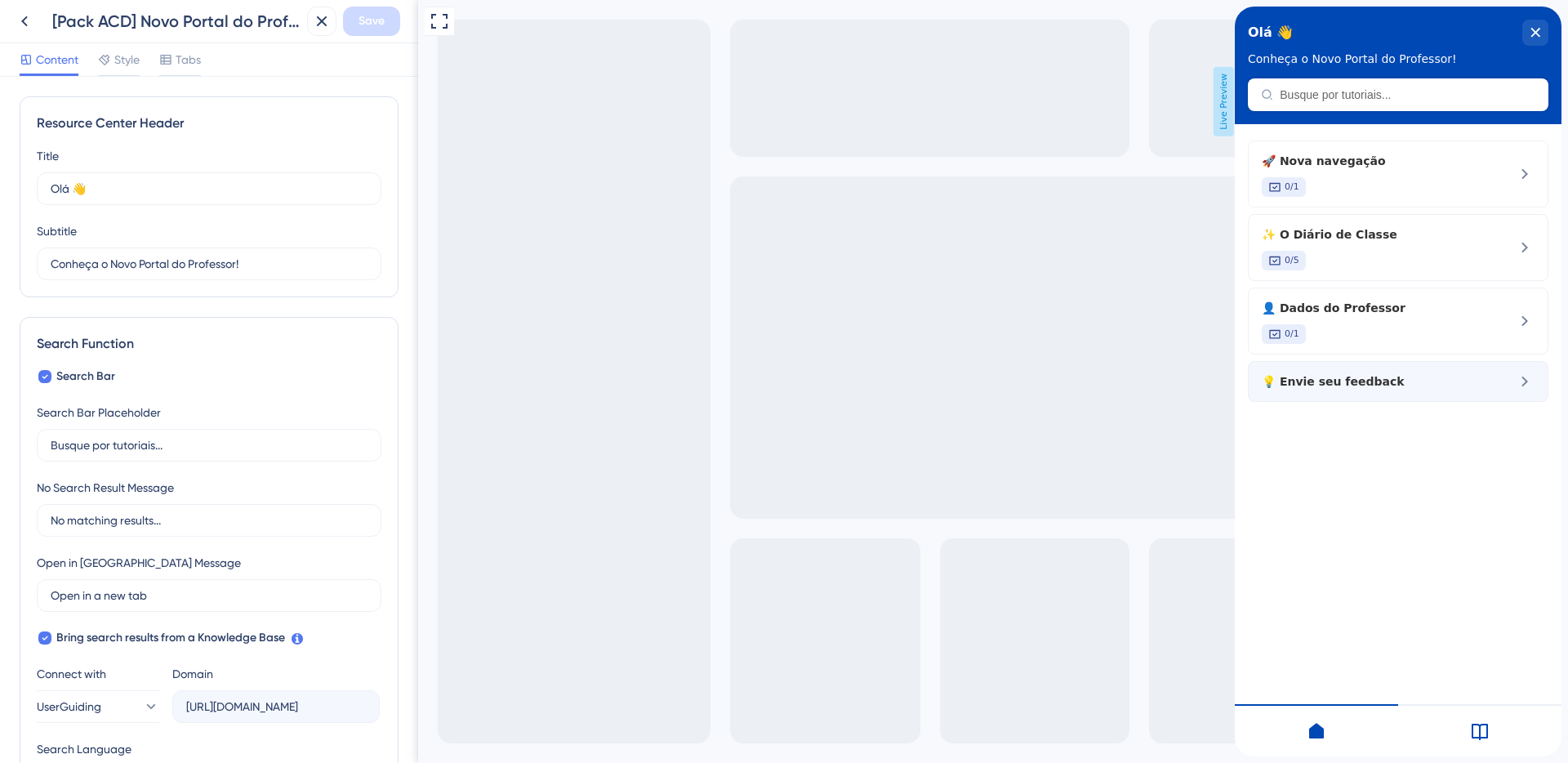
click at [1366, 393] on div "💡 Envie seu feedback" at bounding box center [1398, 382] width 301 height 41
click at [1481, 725] on icon at bounding box center [1479, 731] width 20 height 20
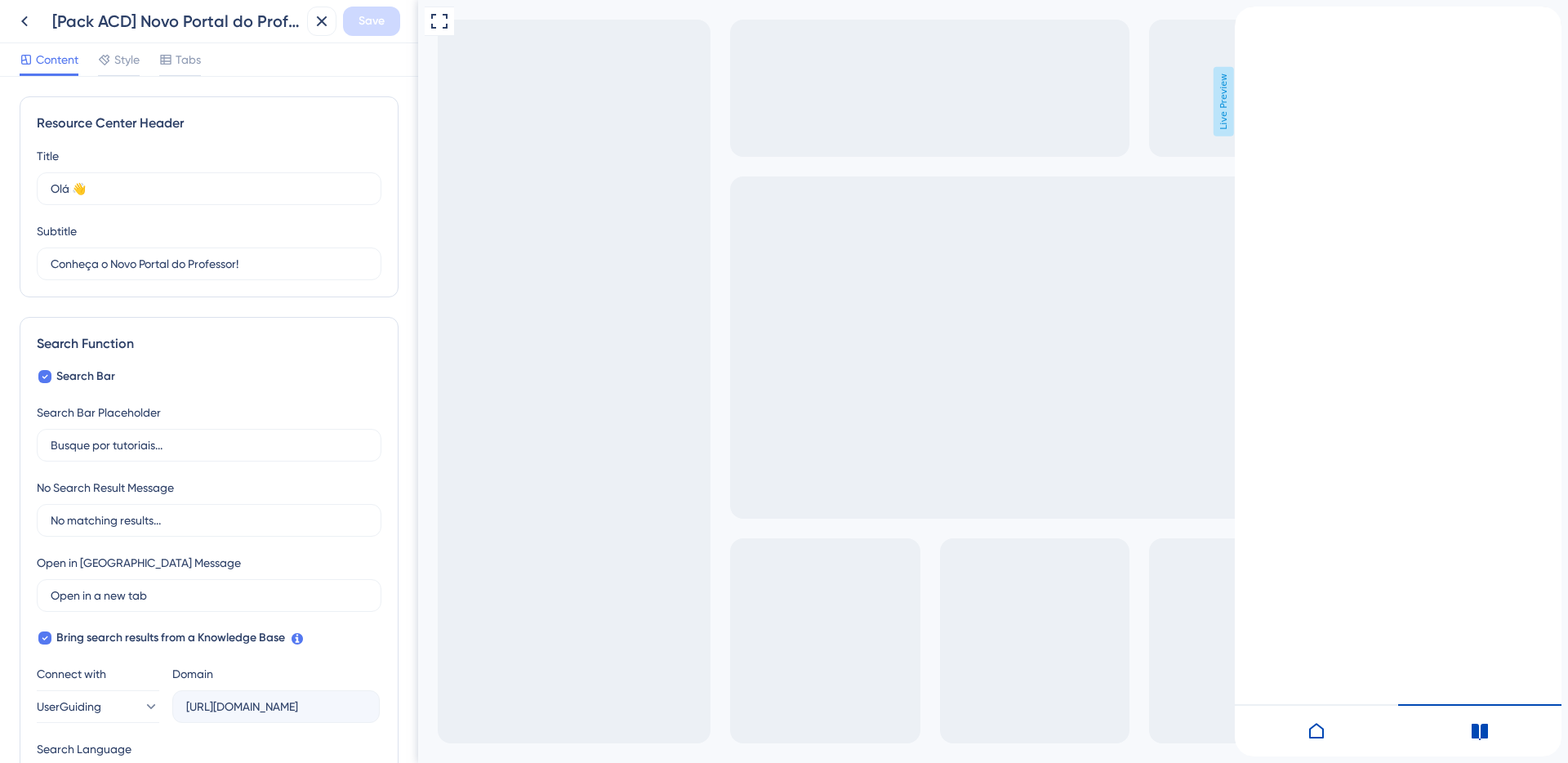
click at [1253, 47] on icon "close resource center" at bounding box center [1247, 51] width 10 height 10
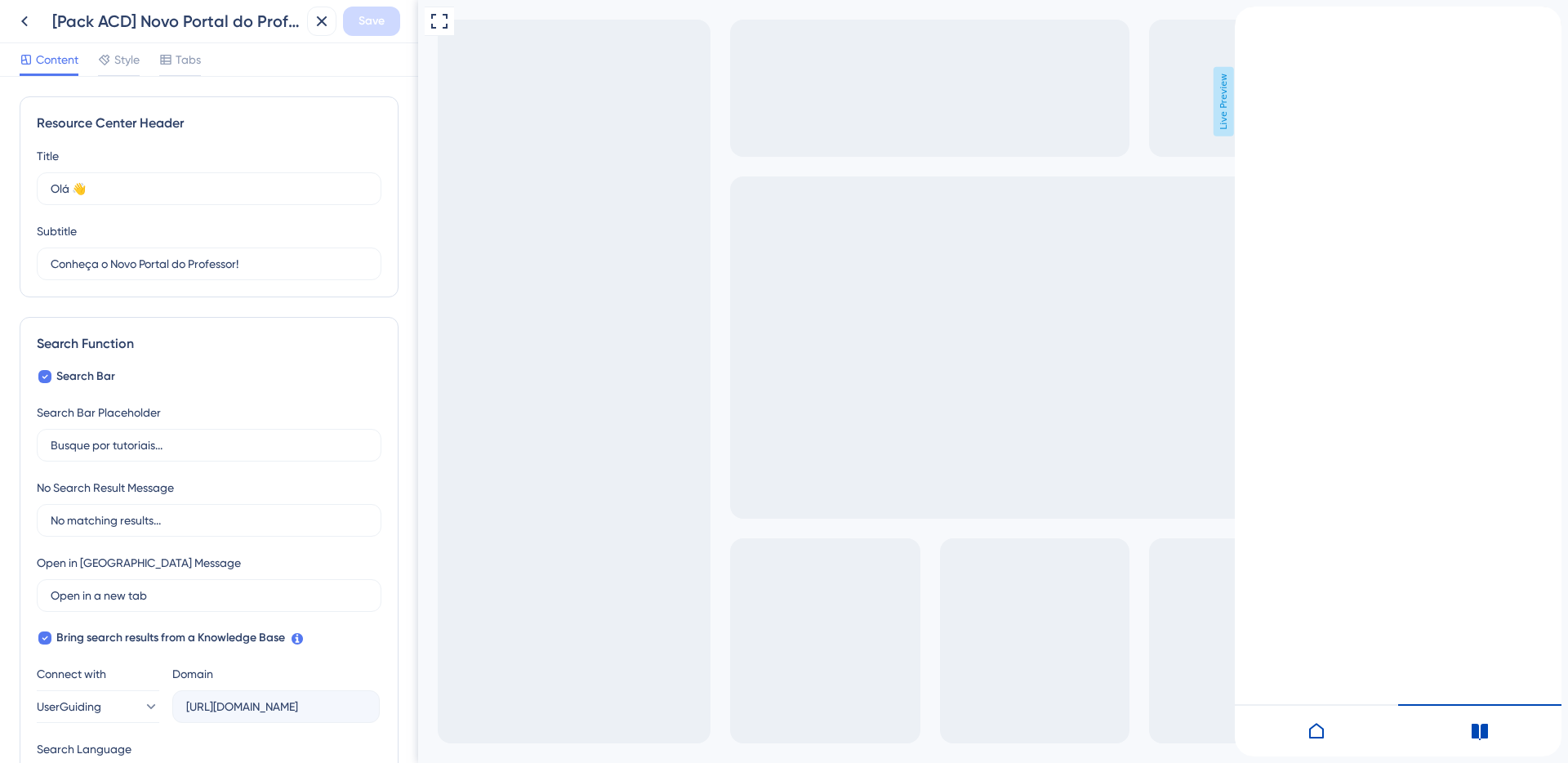
click at [1247, 20] on icon "back to header" at bounding box center [1241, 13] width 13 height 13
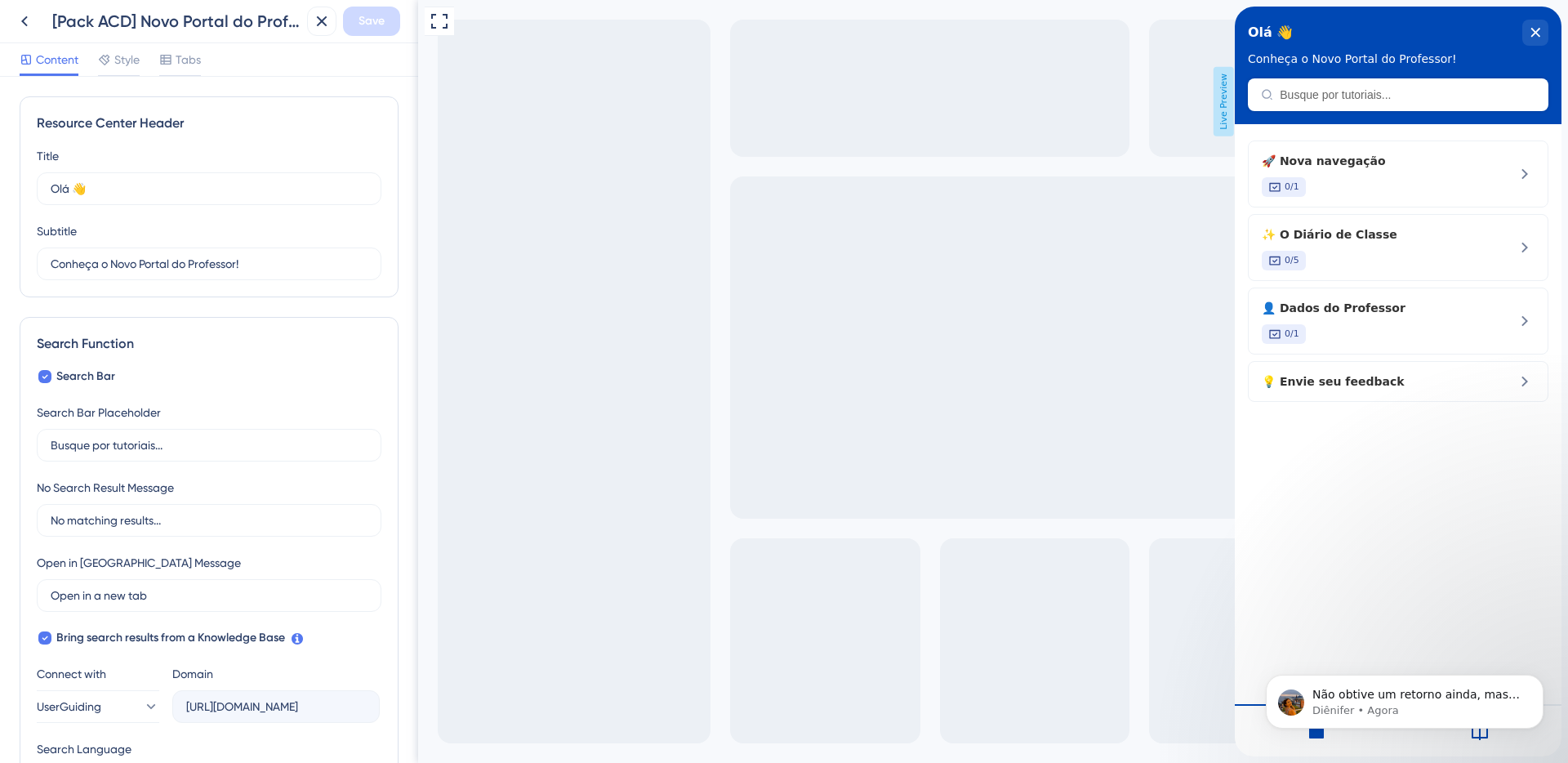
scroll to position [2701, 0]
click at [1409, 690] on p "Não obtive um retorno ainda, mas assim que tiver eu te mando aqui. 🙏" at bounding box center [1417, 695] width 210 height 16
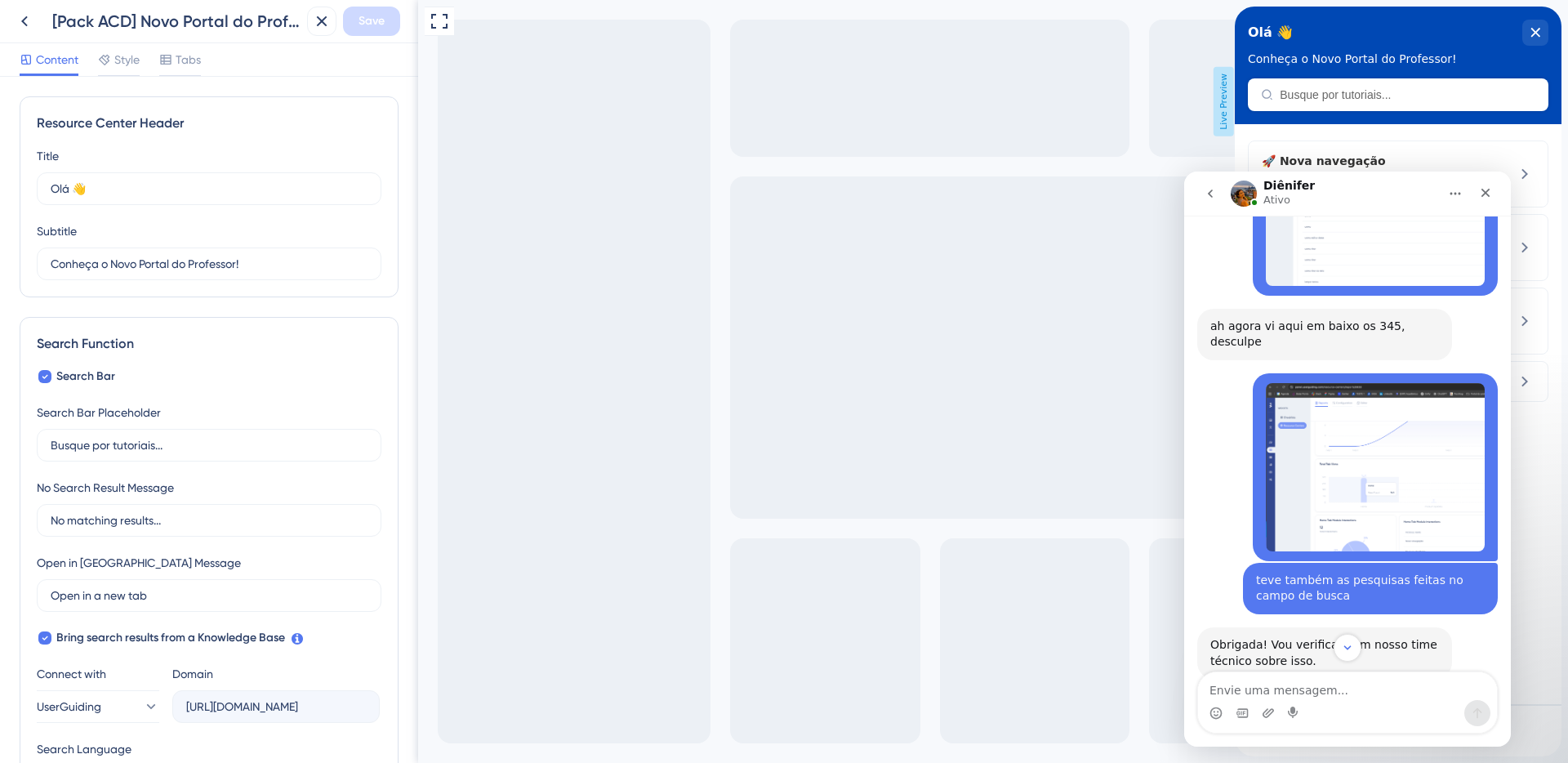
scroll to position [2470, 0]
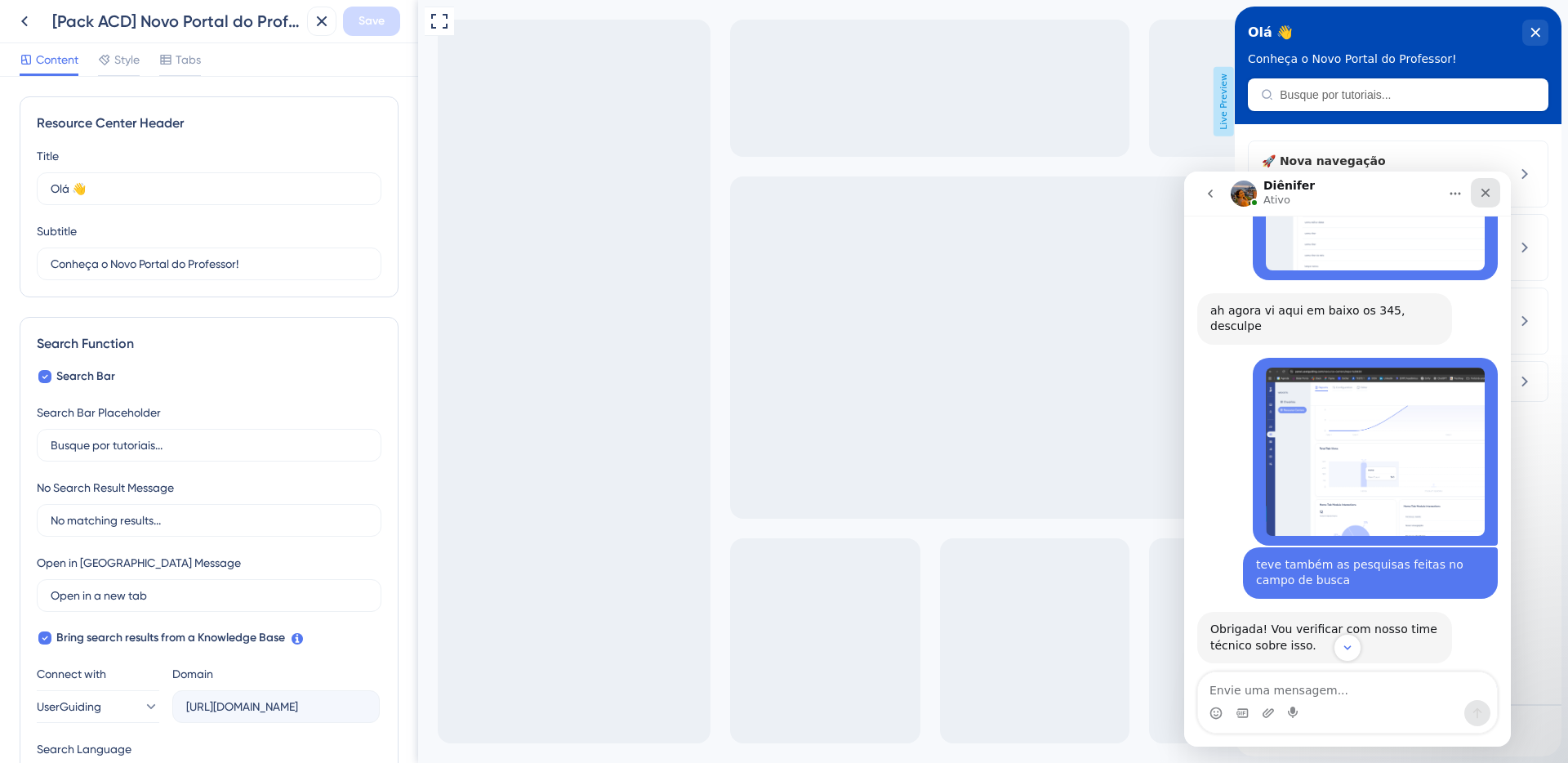
click at [1487, 195] on icon "Fechar" at bounding box center [1485, 193] width 13 height 13
